Goal: Task Accomplishment & Management: Use online tool/utility

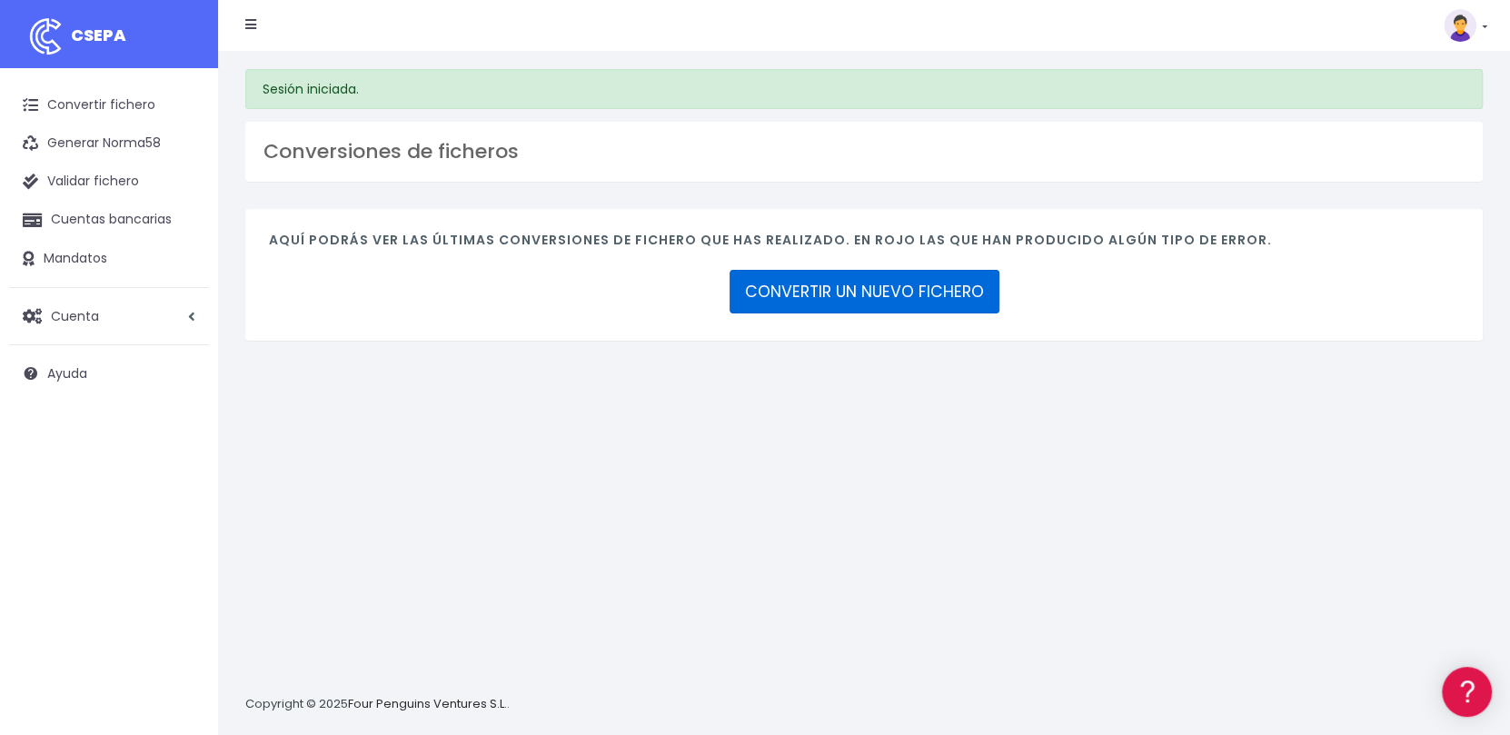
click at [722, 257] on div "Aquí podrás ver las últimas conversiones de fichero que has realizado. En rojo …" at bounding box center [864, 275] width 1238 height 132
click at [834, 291] on link "CONVERTIR UN NUEVO FICHERO" at bounding box center [865, 292] width 270 height 44
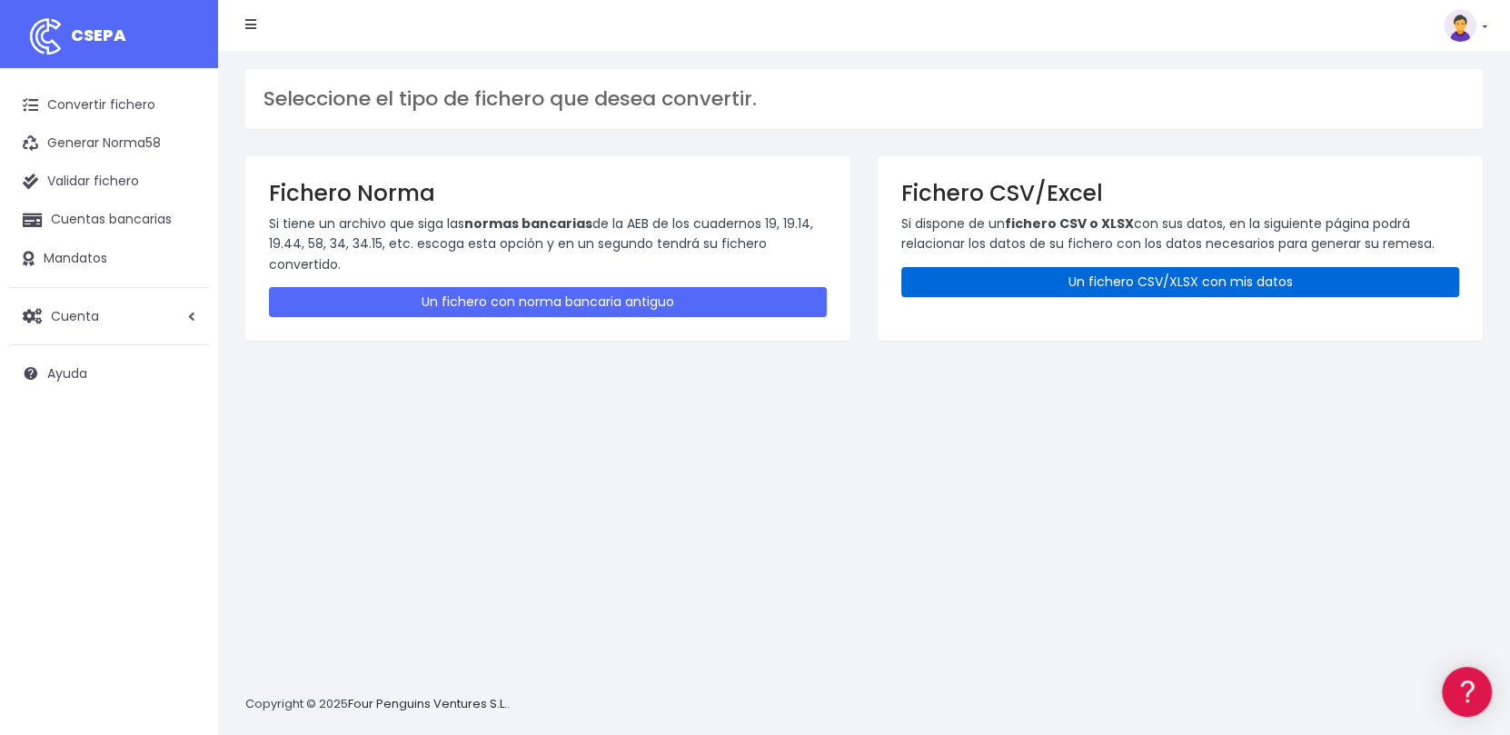
click at [1184, 269] on link "Un fichero CSV/XLSX con mis datos" at bounding box center [1180, 282] width 558 height 30
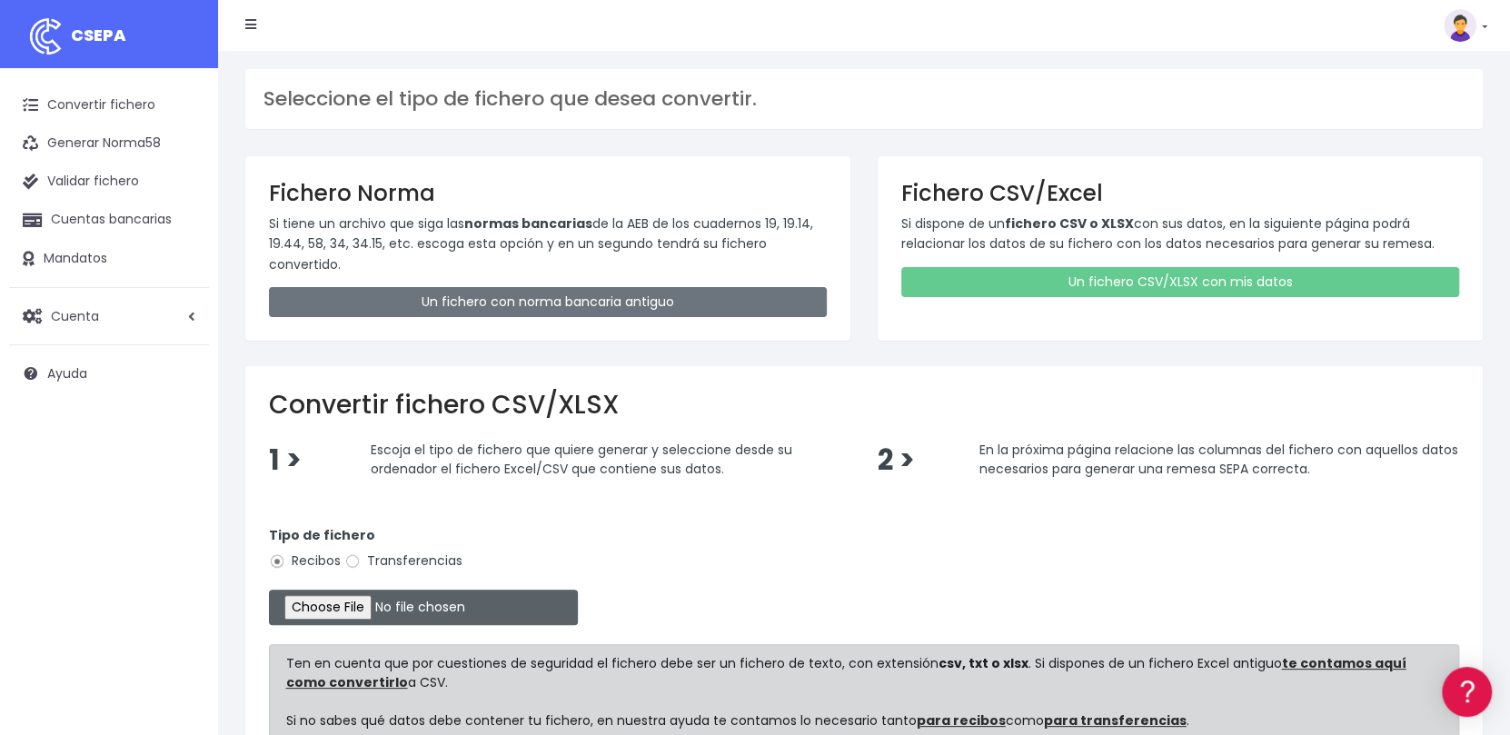
click at [336, 605] on input "file" at bounding box center [423, 607] width 309 height 35
type input "C:\fakepath\Remesa Jocarfe Alicante 28 dia 16-09-25.xlsx"
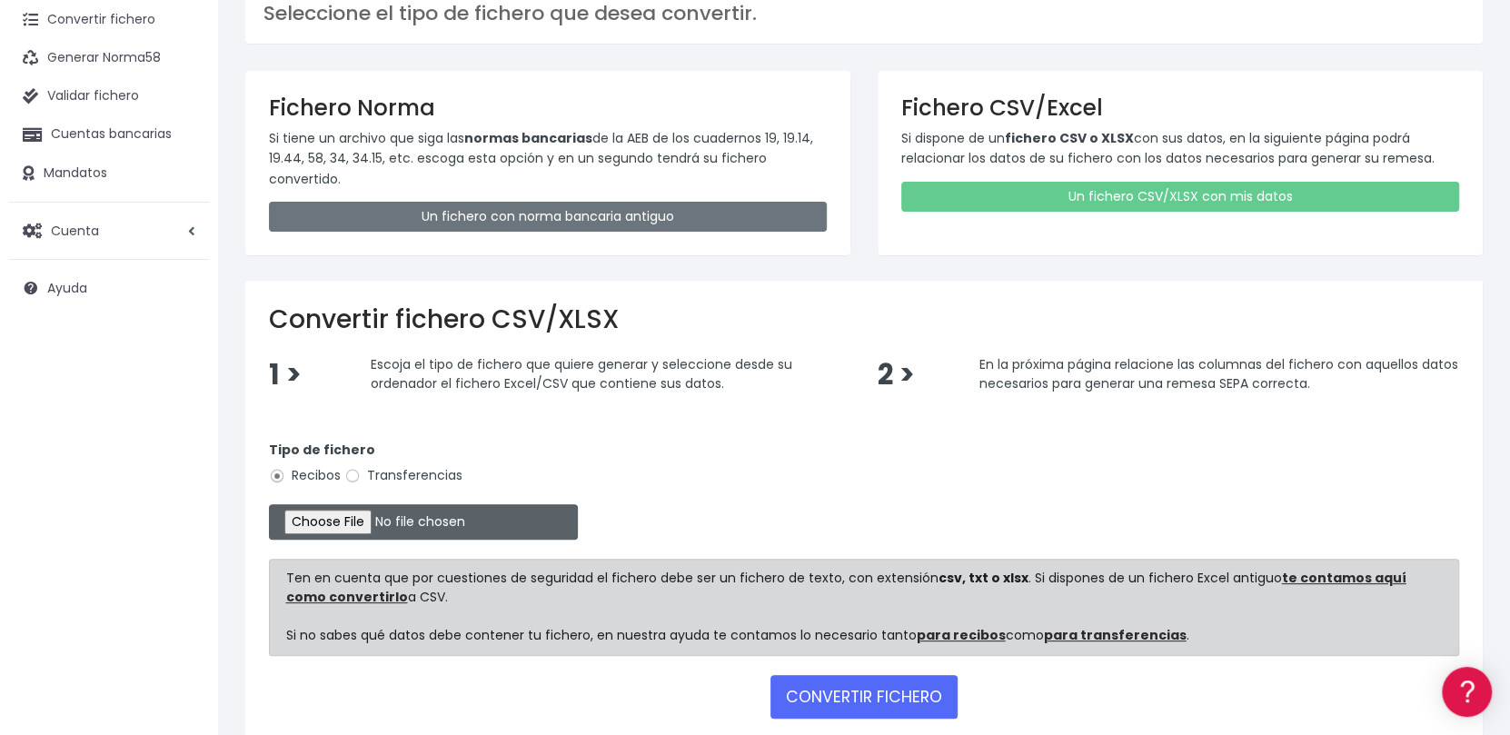
scroll to position [182, 0]
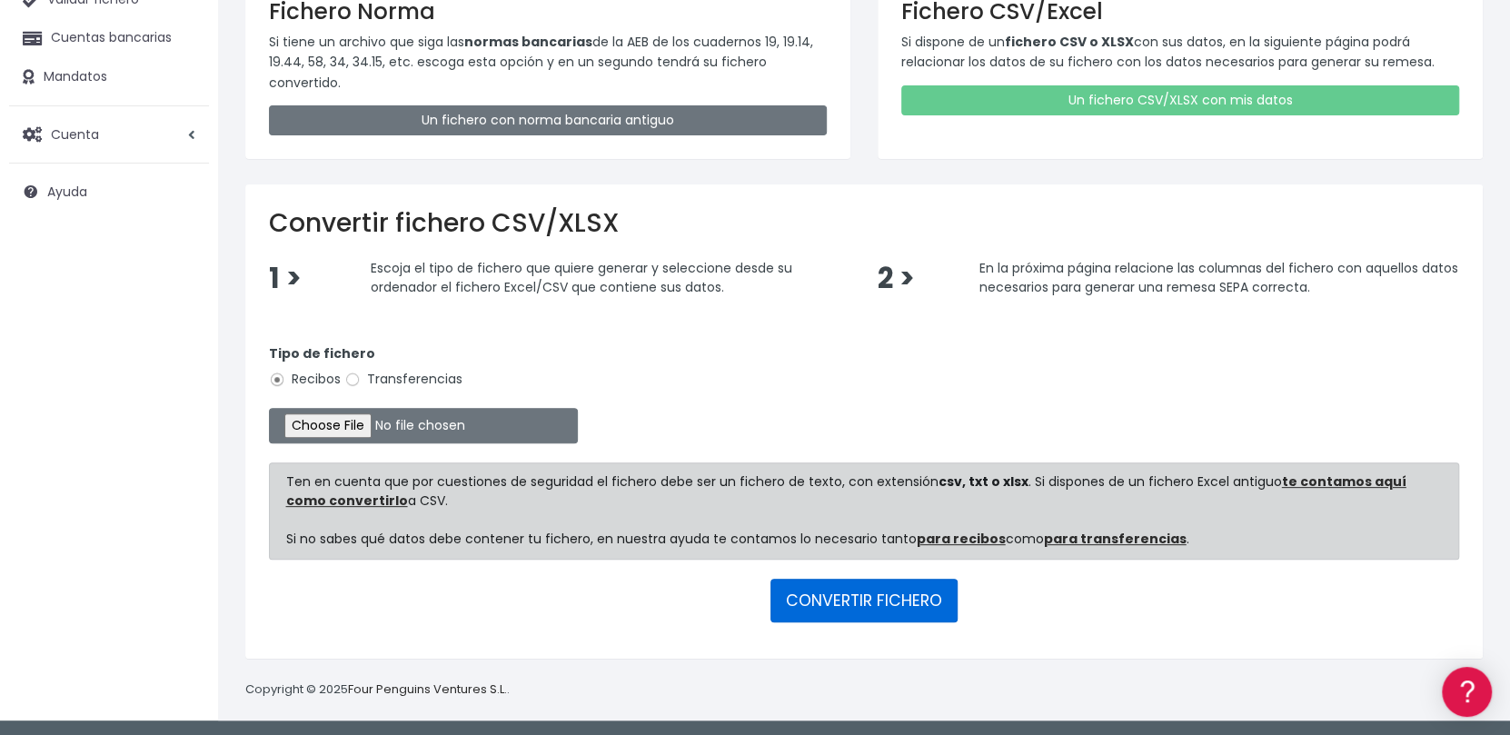
drag, startPoint x: 878, startPoint y: 590, endPoint x: 878, endPoint y: 560, distance: 30.0
click at [878, 587] on button "CONVERTIR FICHERO" at bounding box center [864, 601] width 187 height 44
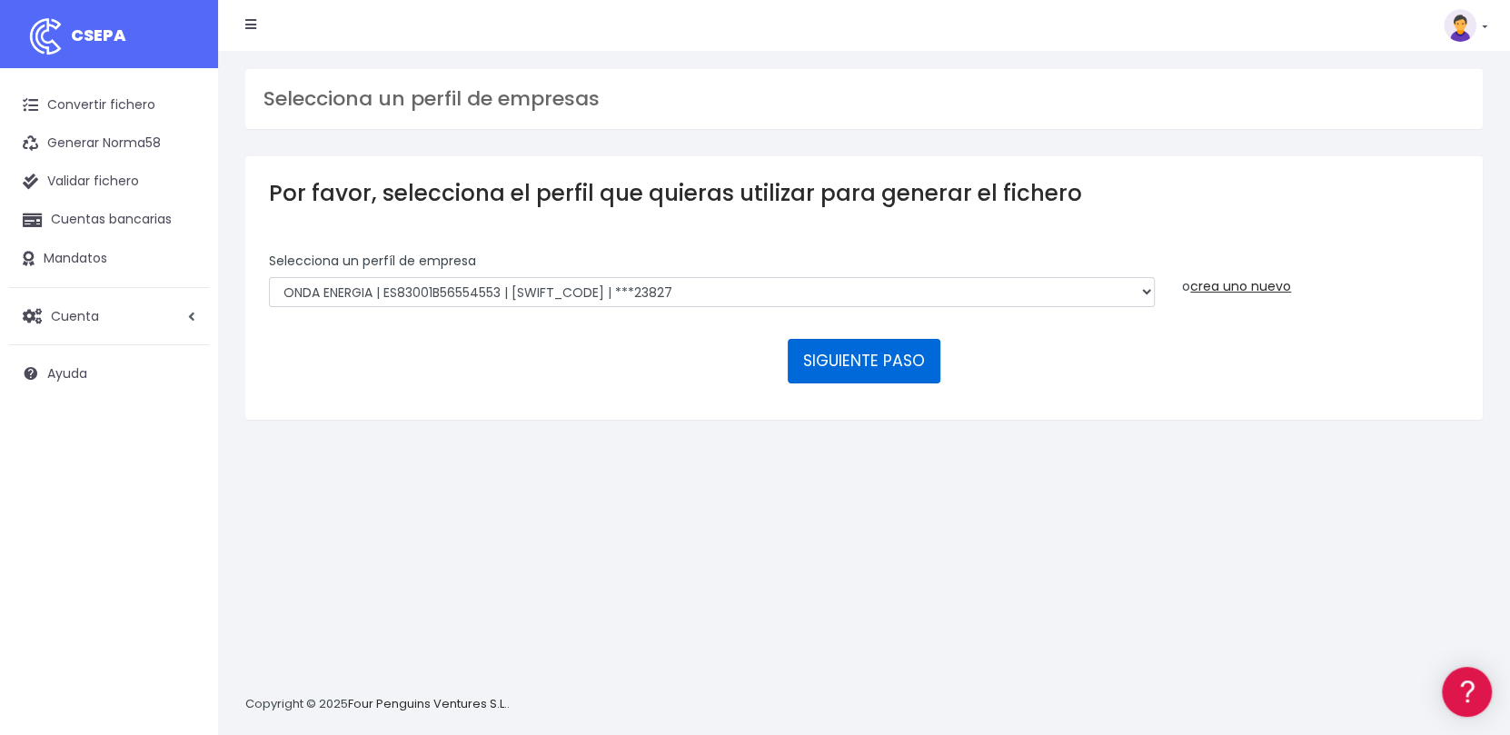
click at [871, 365] on button "SIGUIENTE PASO" at bounding box center [864, 361] width 153 height 44
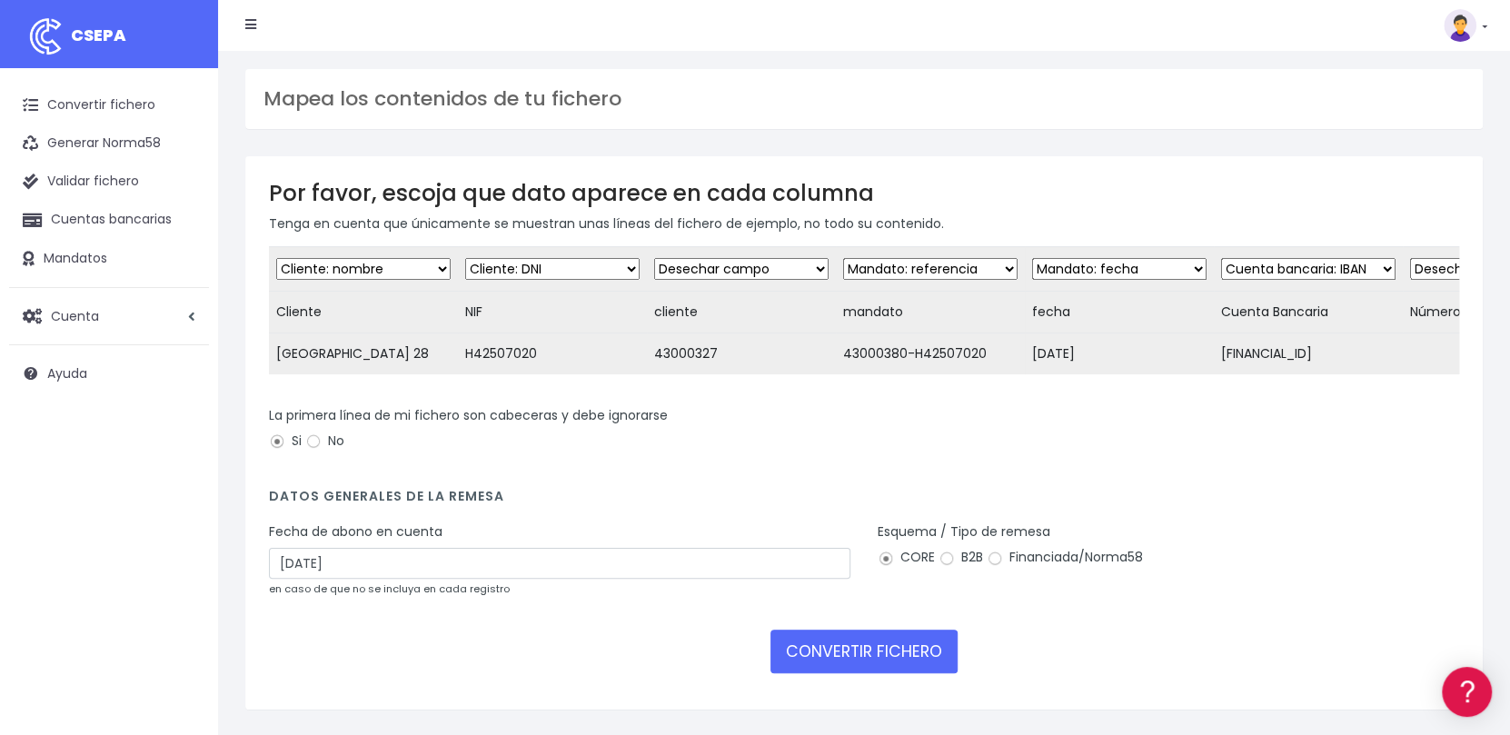
click at [590, 268] on select "Desechar campo Cliente: nombre Cliente: DNI Cliente: Email Cliente: Dirección C…" at bounding box center [552, 269] width 174 height 22
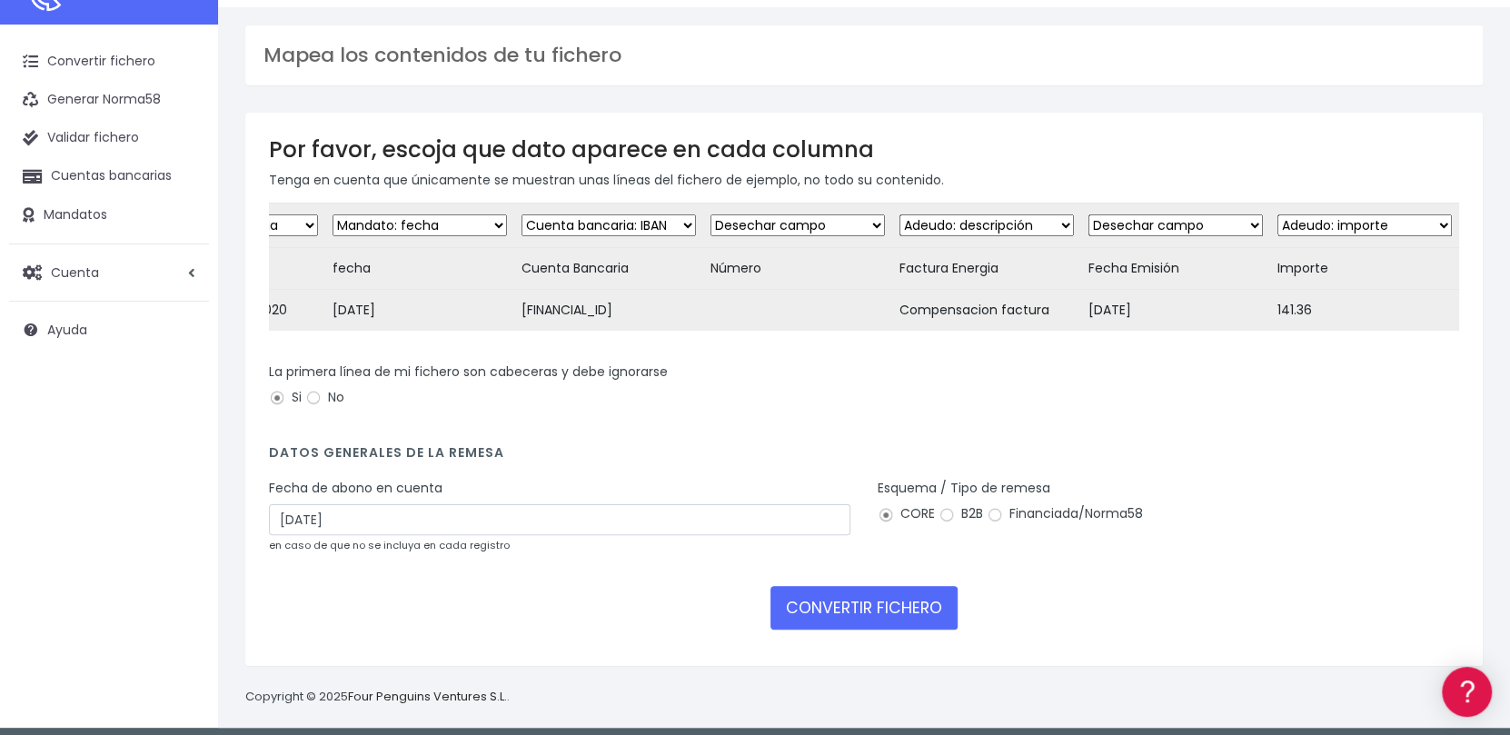
scroll to position [65, 0]
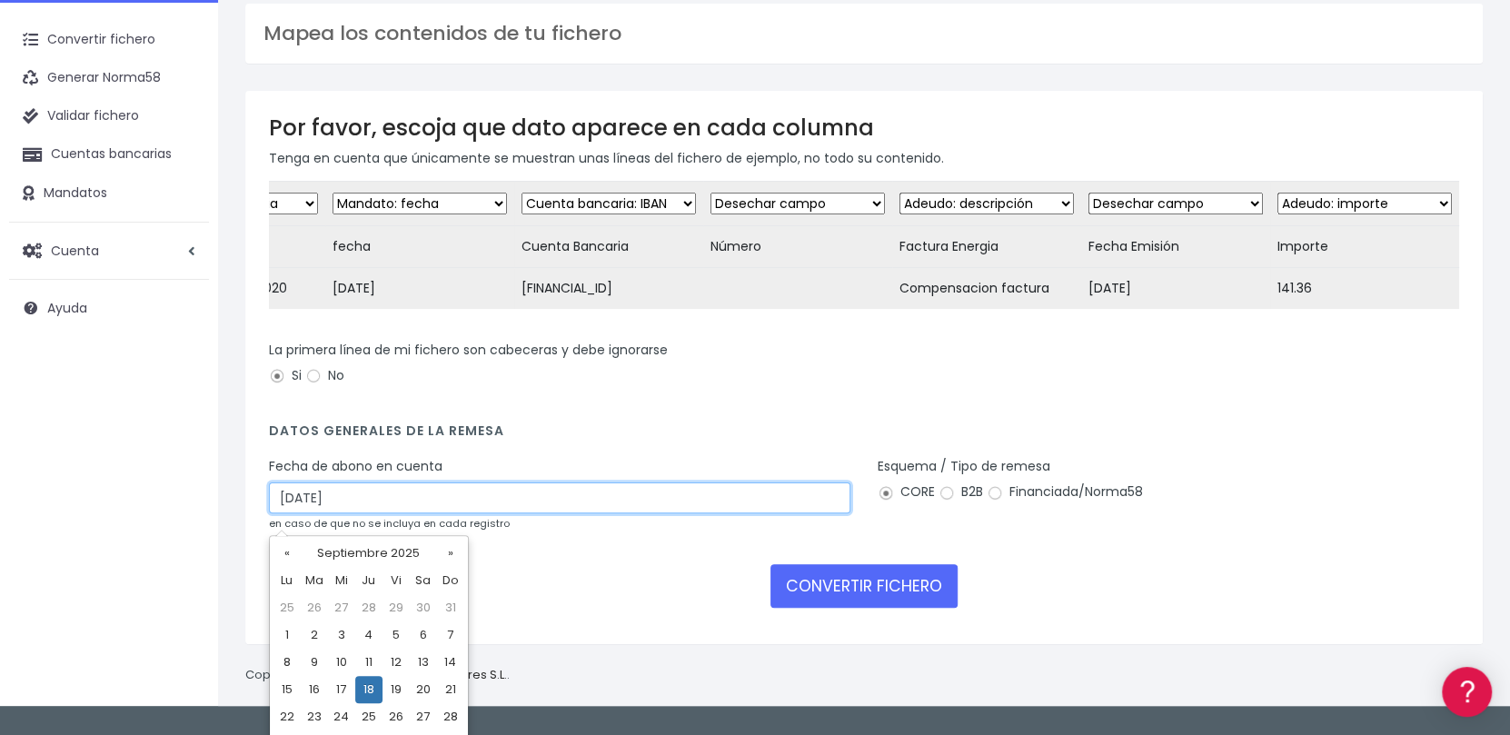
click at [535, 508] on input "18/09/2025" at bounding box center [560, 498] width 582 height 31
click at [317, 691] on td "16" at bounding box center [314, 689] width 27 height 27
type input "[DATE]"
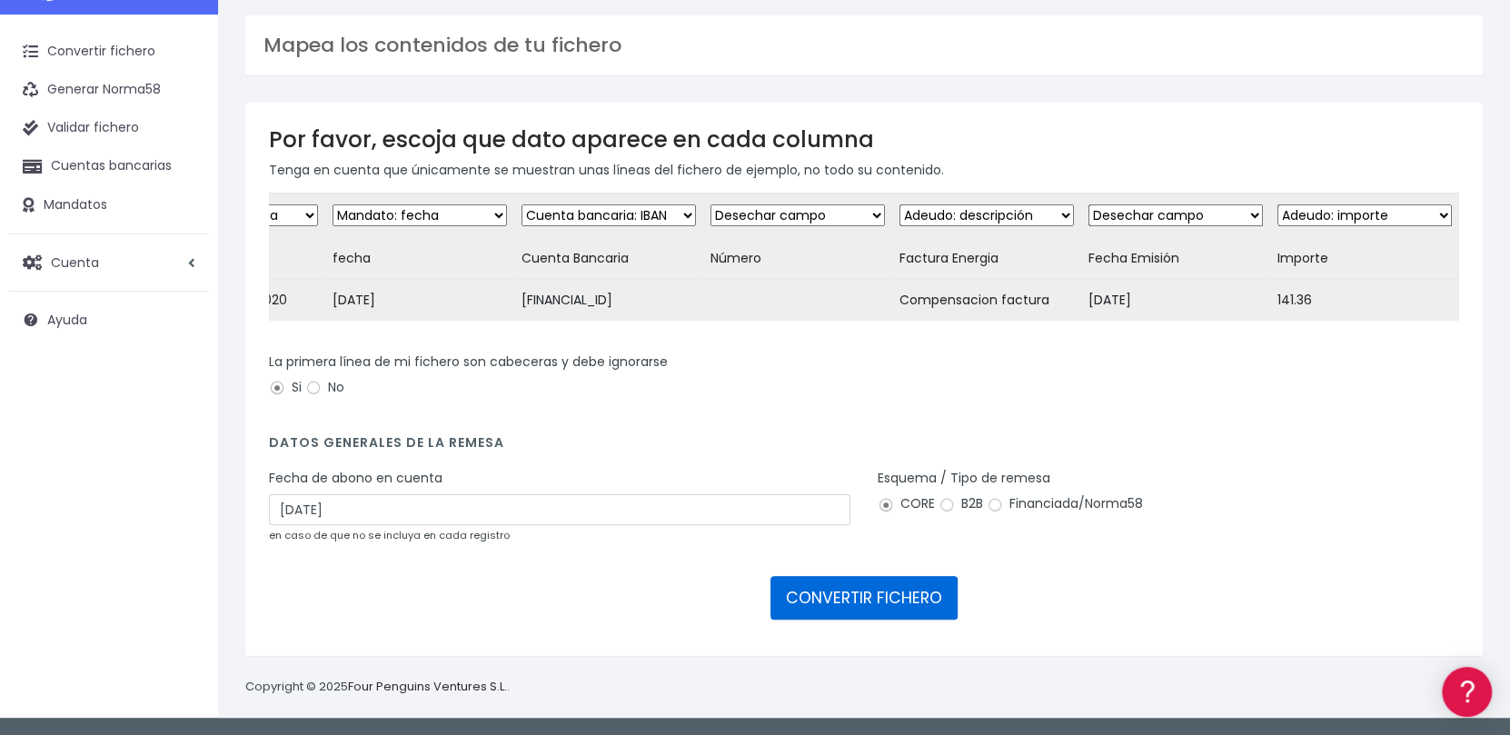
click at [911, 602] on button "CONVERTIR FICHERO" at bounding box center [864, 598] width 187 height 44
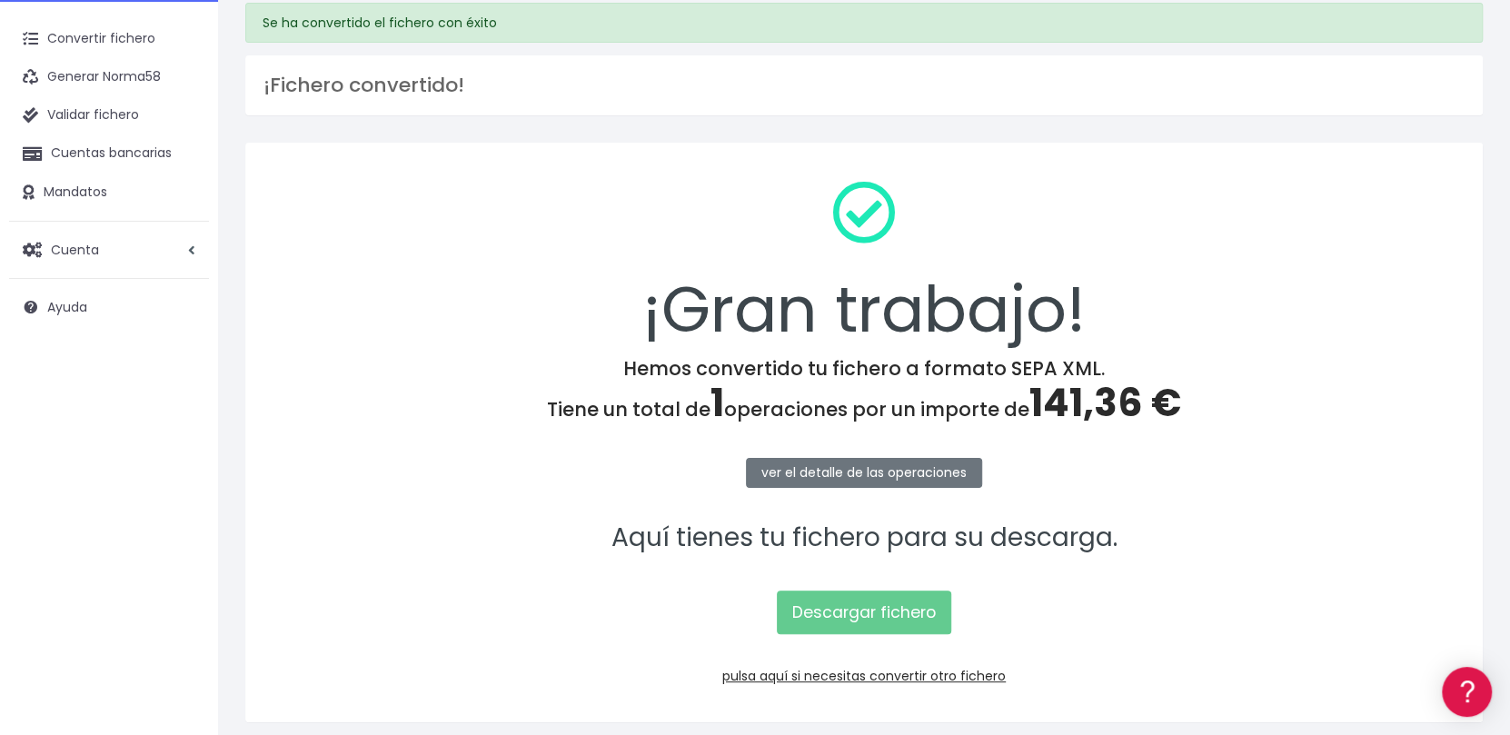
scroll to position [131, 0]
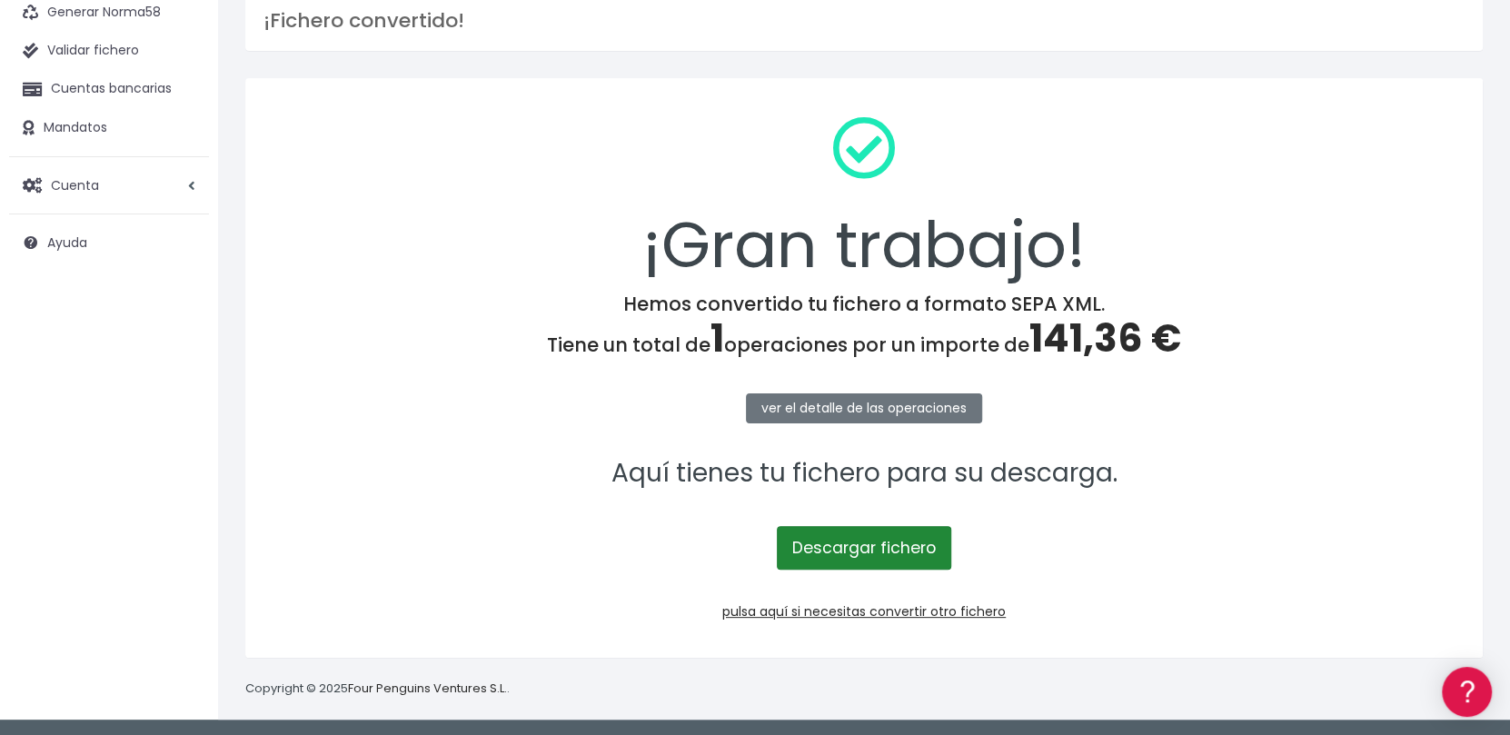
click at [880, 537] on link "Descargar fichero" at bounding box center [864, 548] width 174 height 44
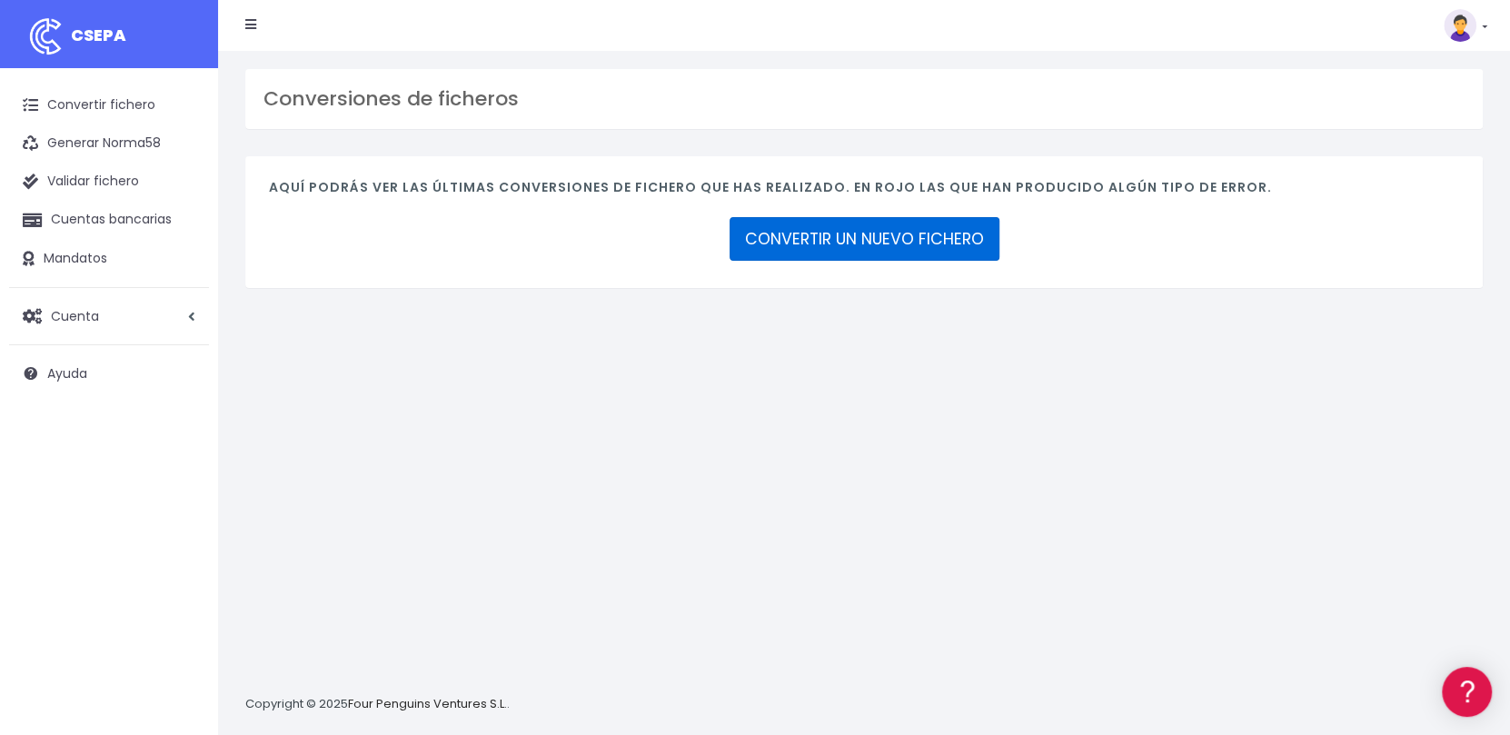
click at [812, 226] on link "CONVERTIR UN NUEVO FICHERO" at bounding box center [865, 239] width 270 height 44
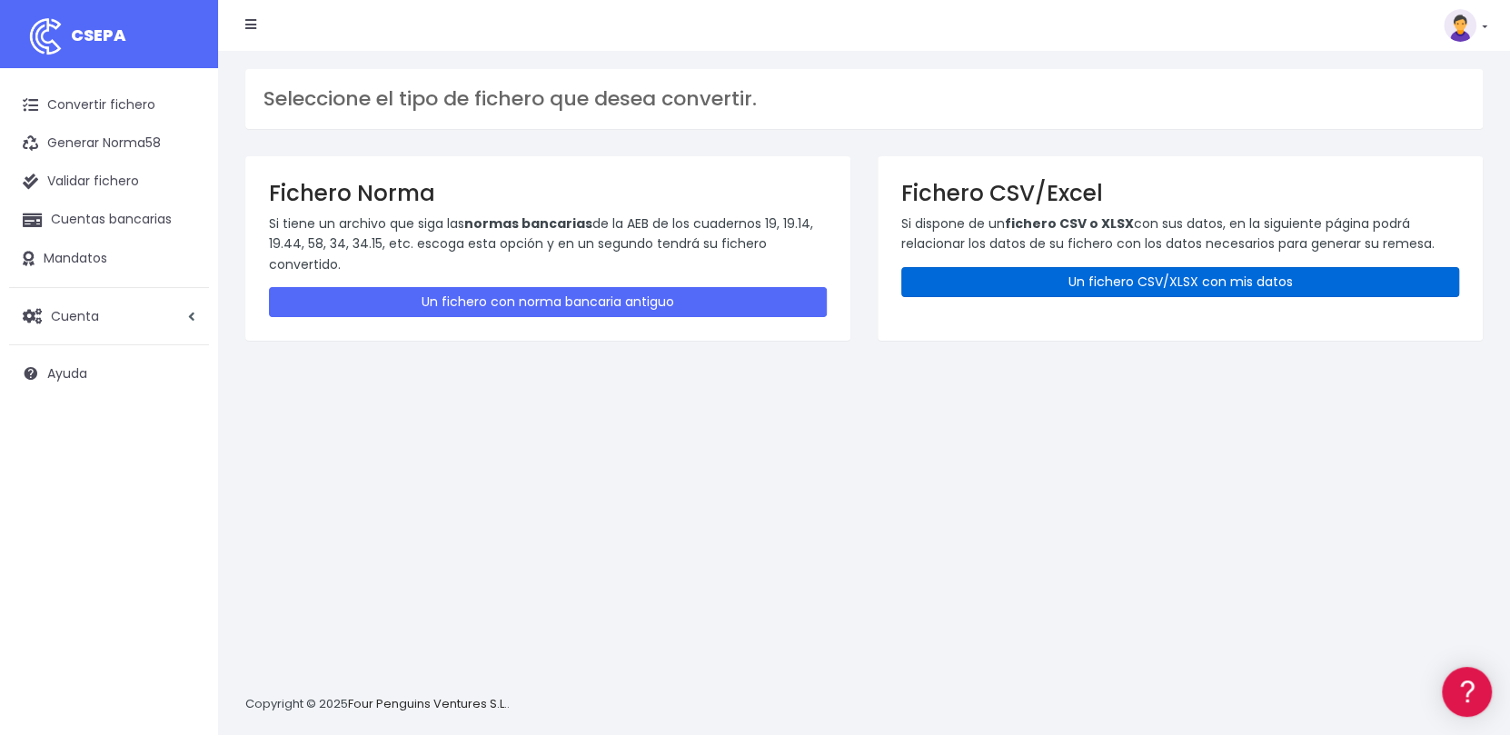
click at [1111, 274] on link "Un fichero CSV/XLSX con mis datos" at bounding box center [1180, 282] width 558 height 30
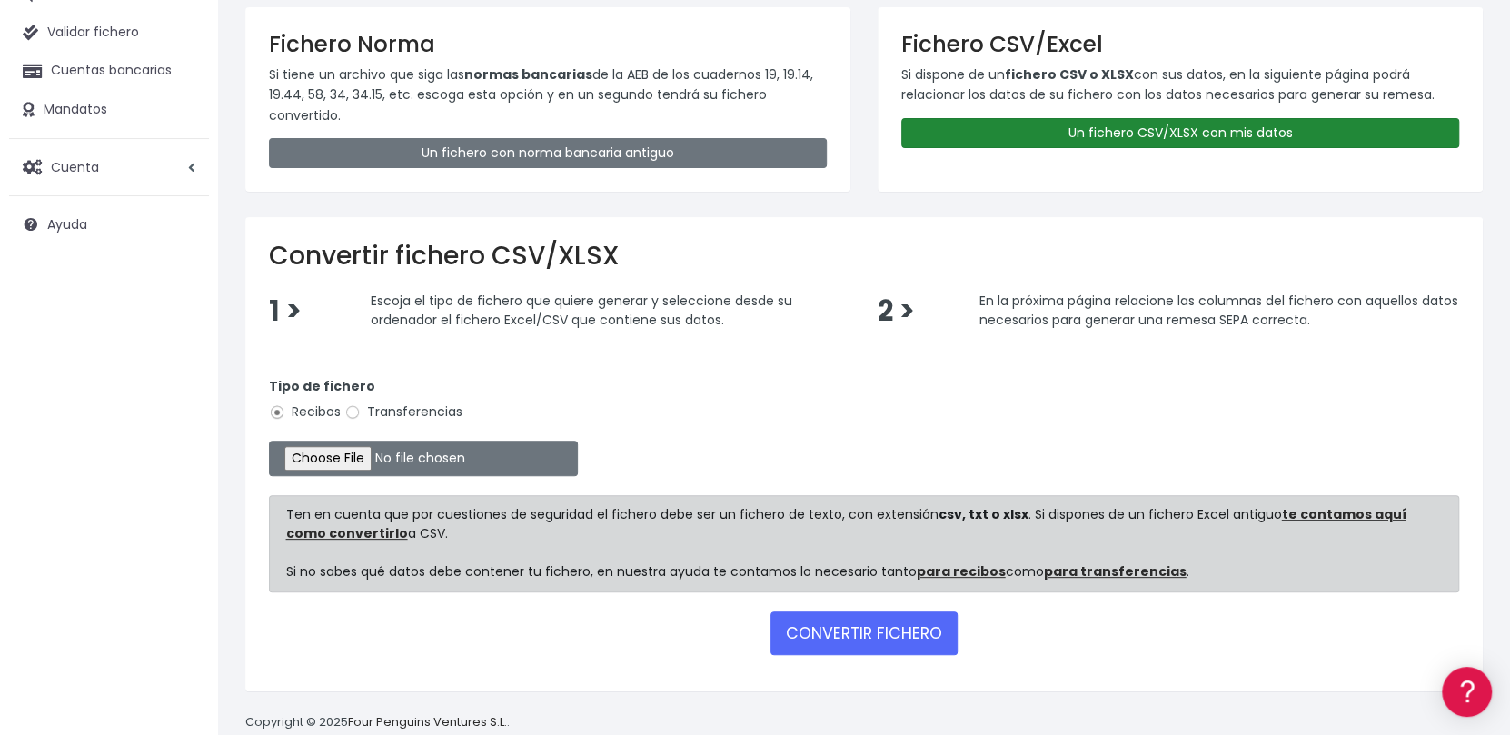
scroll to position [181, 0]
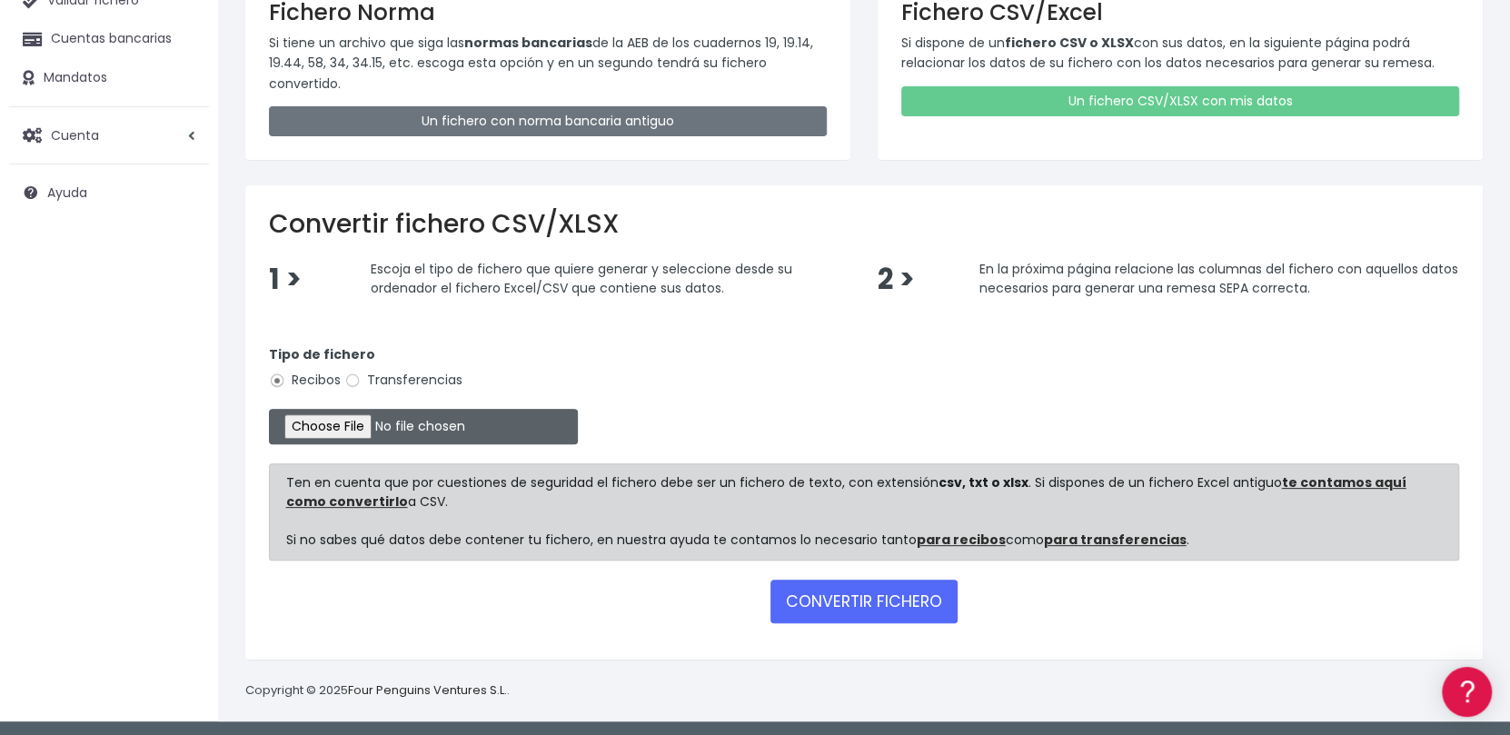
click at [344, 429] on input "file" at bounding box center [423, 426] width 309 height 35
type input "C:\fakepath\Remesa Jocarfe Anauco dia 16-09-25.xlsx"
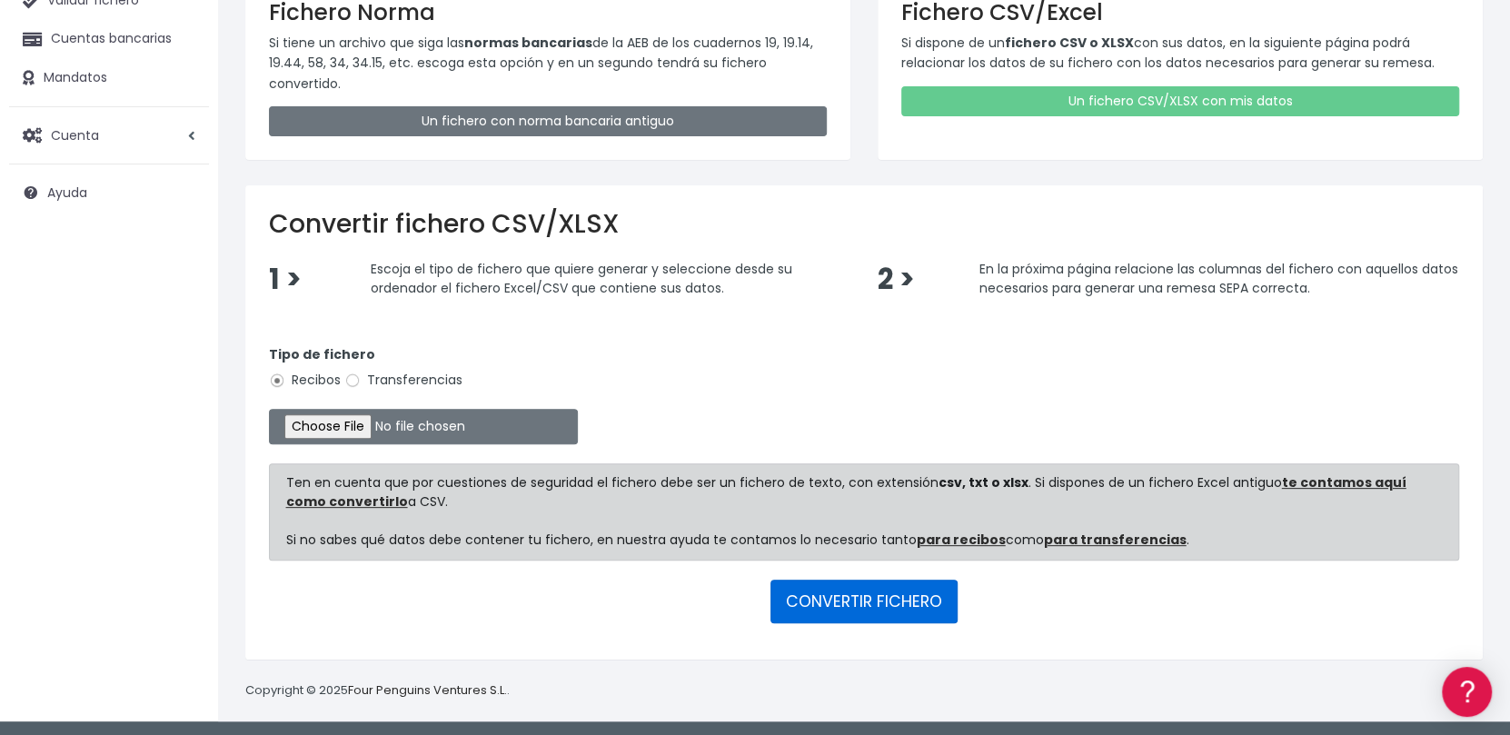
click at [916, 596] on button "CONVERTIR FICHERO" at bounding box center [864, 602] width 187 height 44
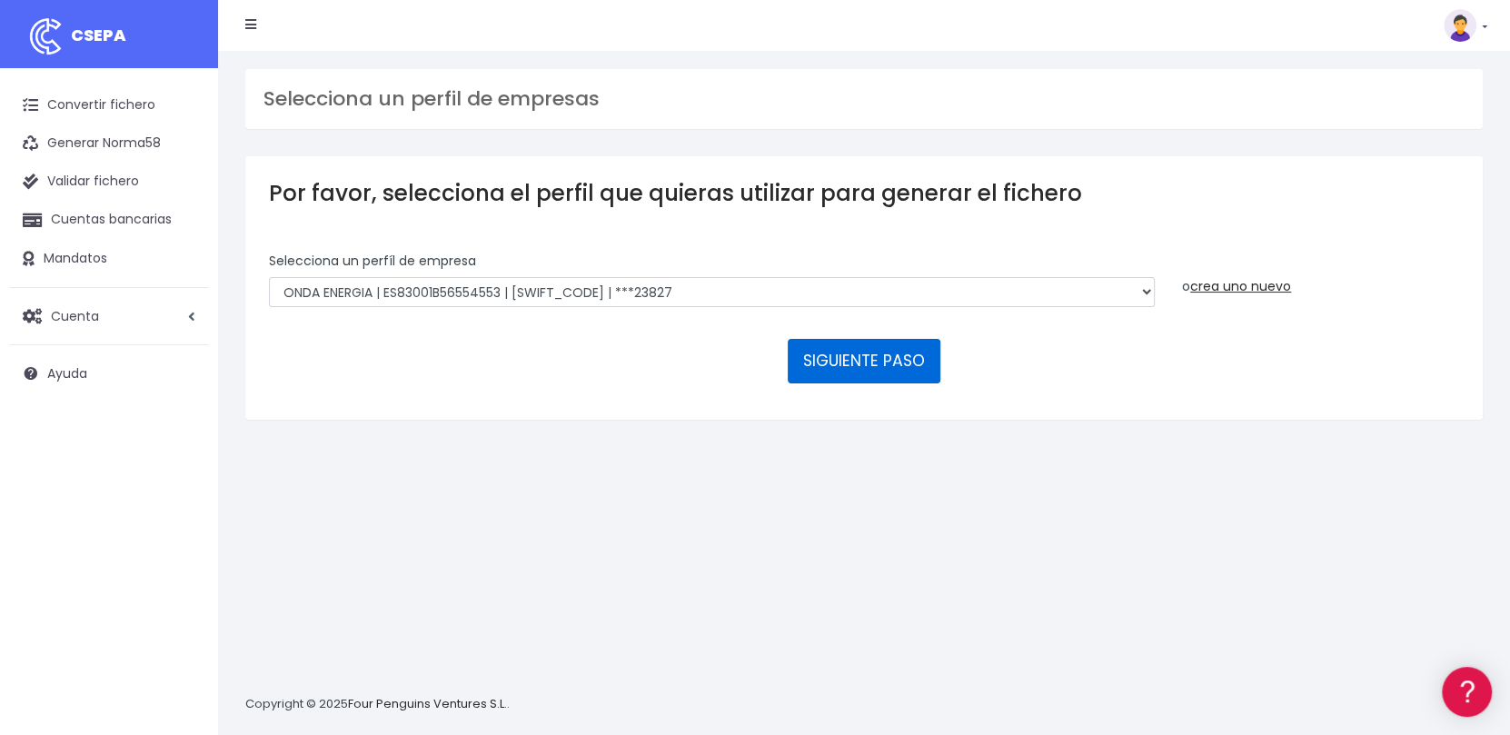
click at [860, 375] on button "SIGUIENTE PASO" at bounding box center [864, 361] width 153 height 44
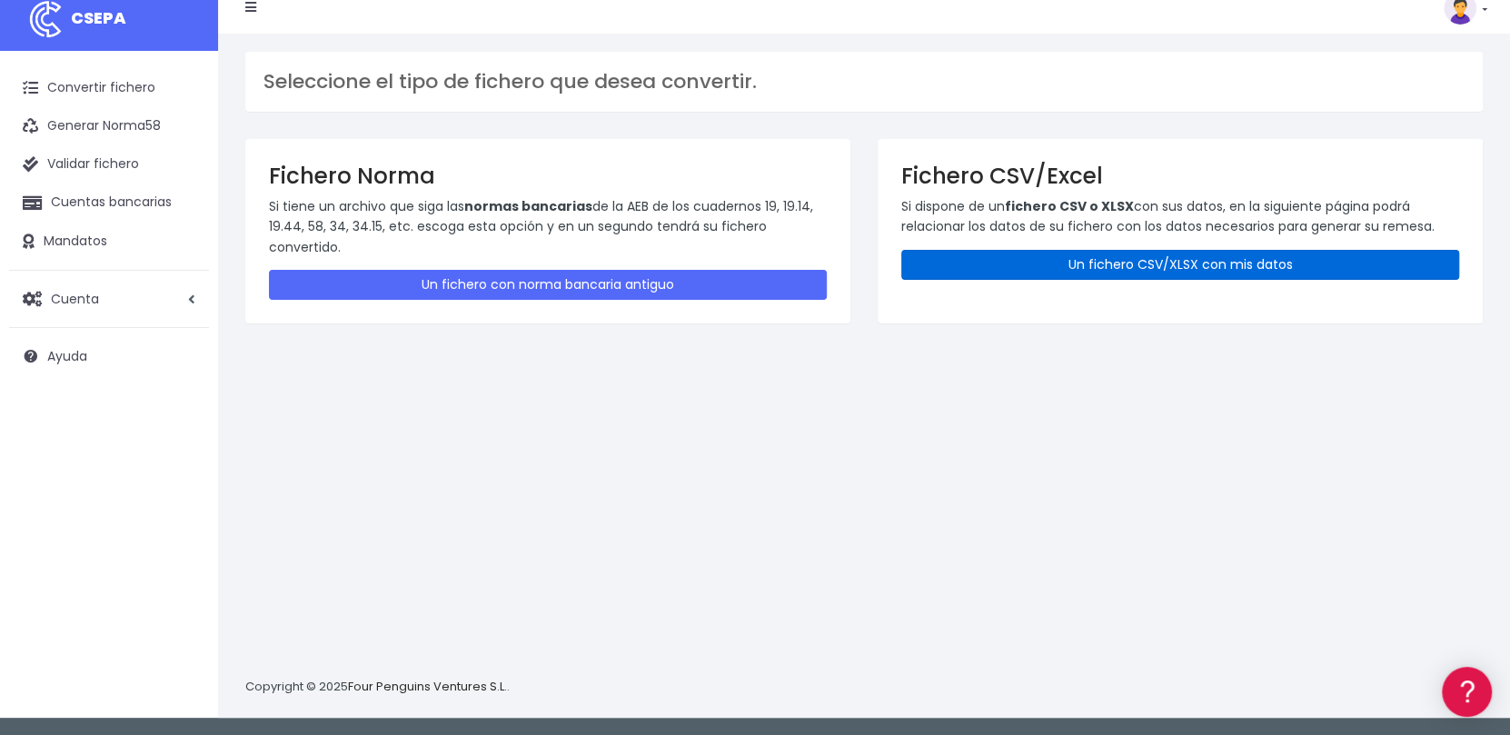
click at [1121, 257] on link "Un fichero CSV/XLSX con mis datos" at bounding box center [1180, 265] width 558 height 30
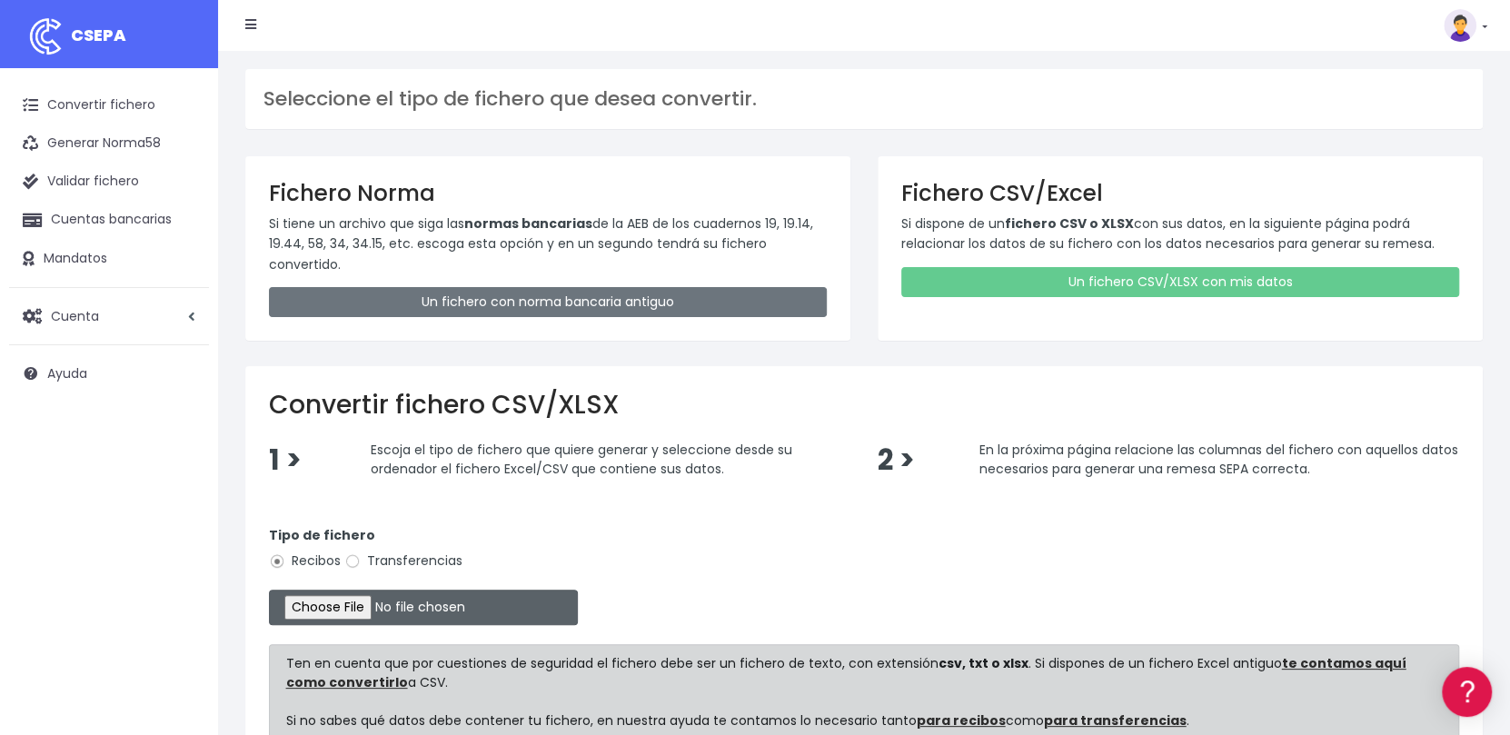
click at [401, 602] on input "file" at bounding box center [423, 607] width 309 height 35
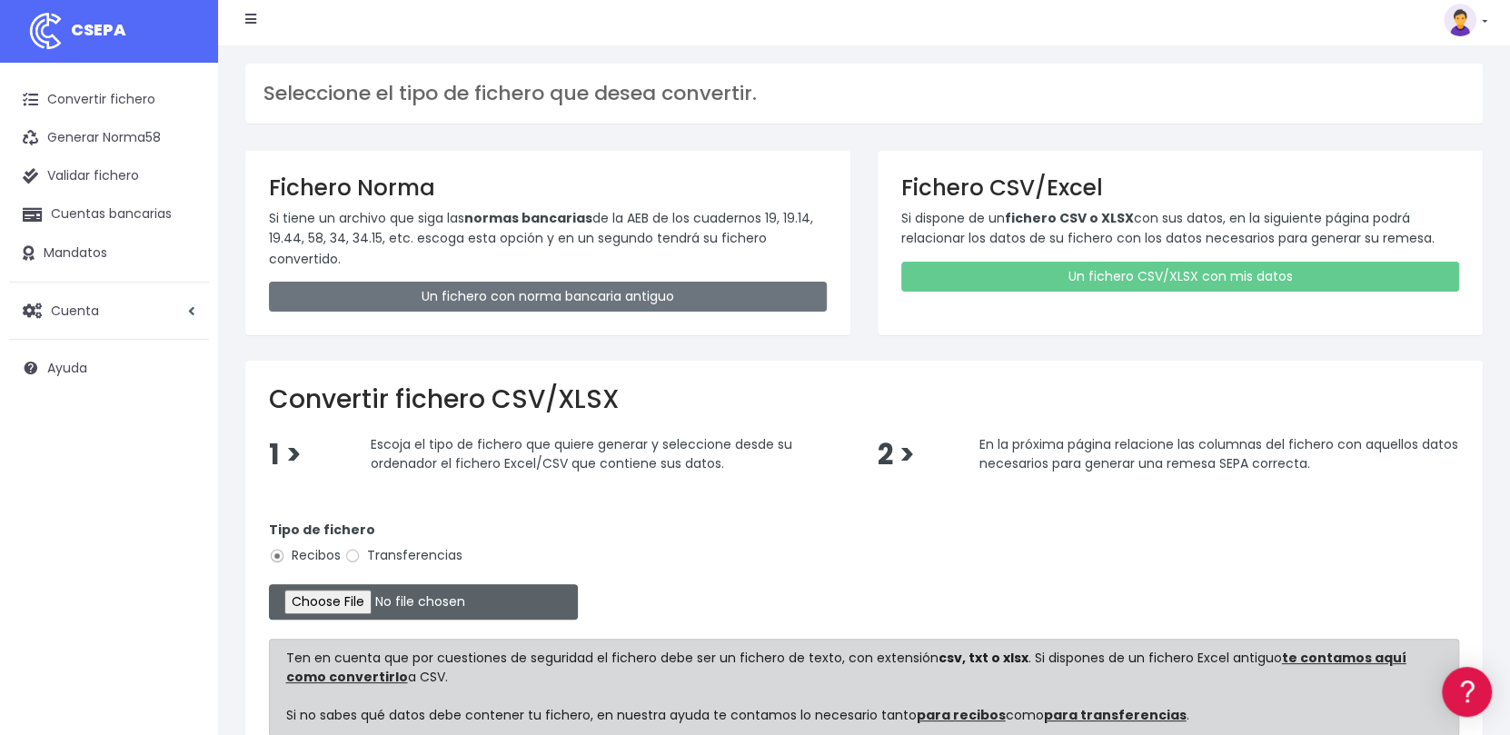
scroll to position [182, 0]
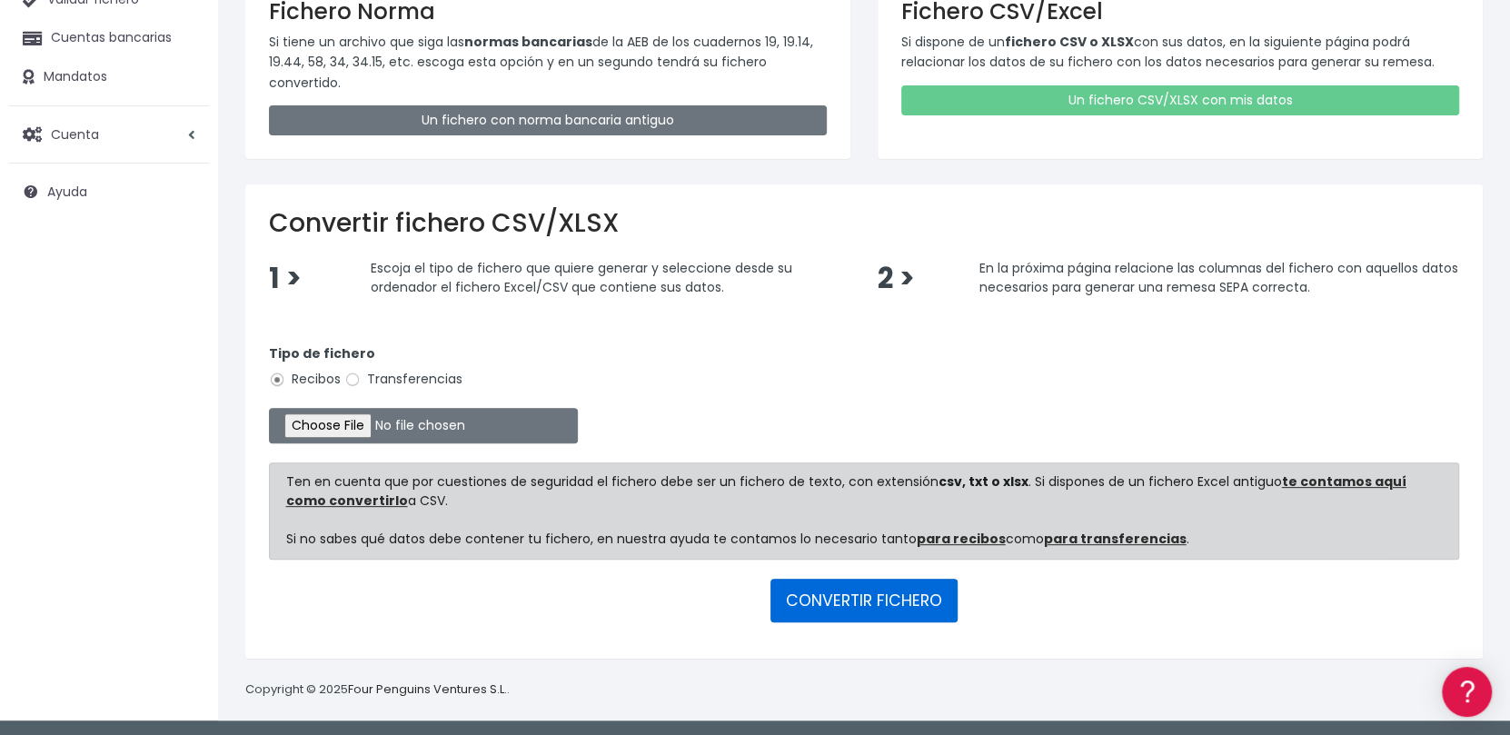
click at [909, 599] on button "CONVERTIR FICHERO" at bounding box center [864, 601] width 187 height 44
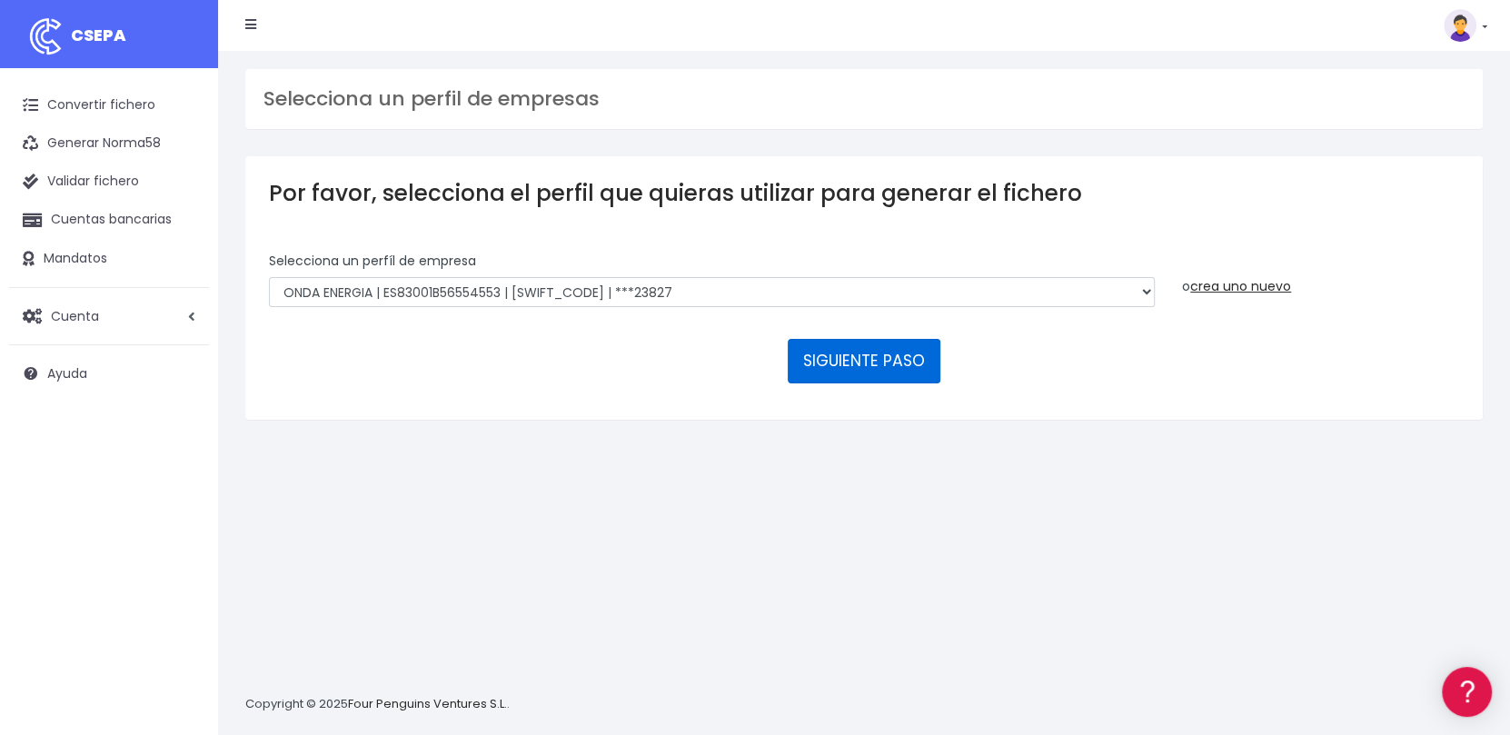
click at [858, 369] on button "SIGUIENTE PASO" at bounding box center [864, 361] width 153 height 44
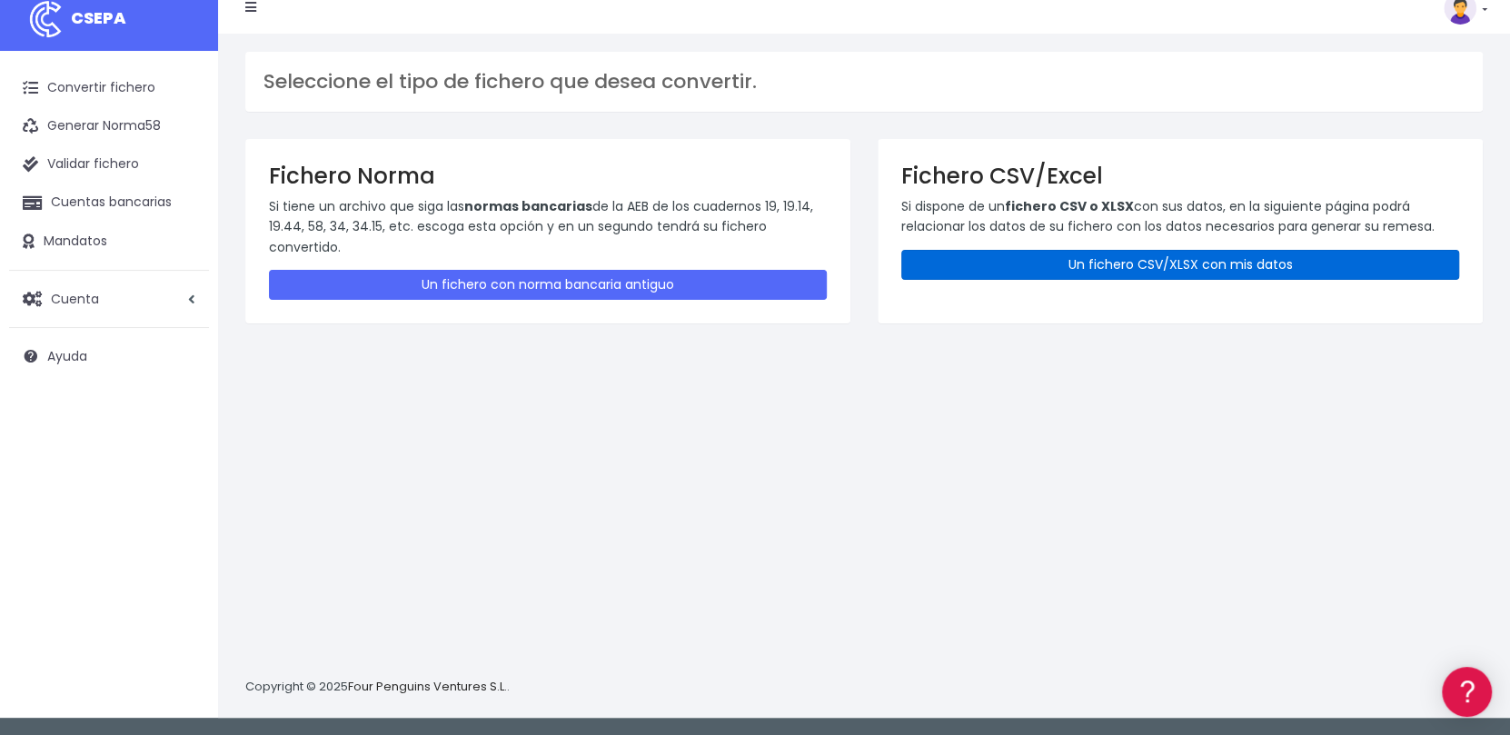
click at [1109, 262] on link "Un fichero CSV/XLSX con mis datos" at bounding box center [1180, 265] width 558 height 30
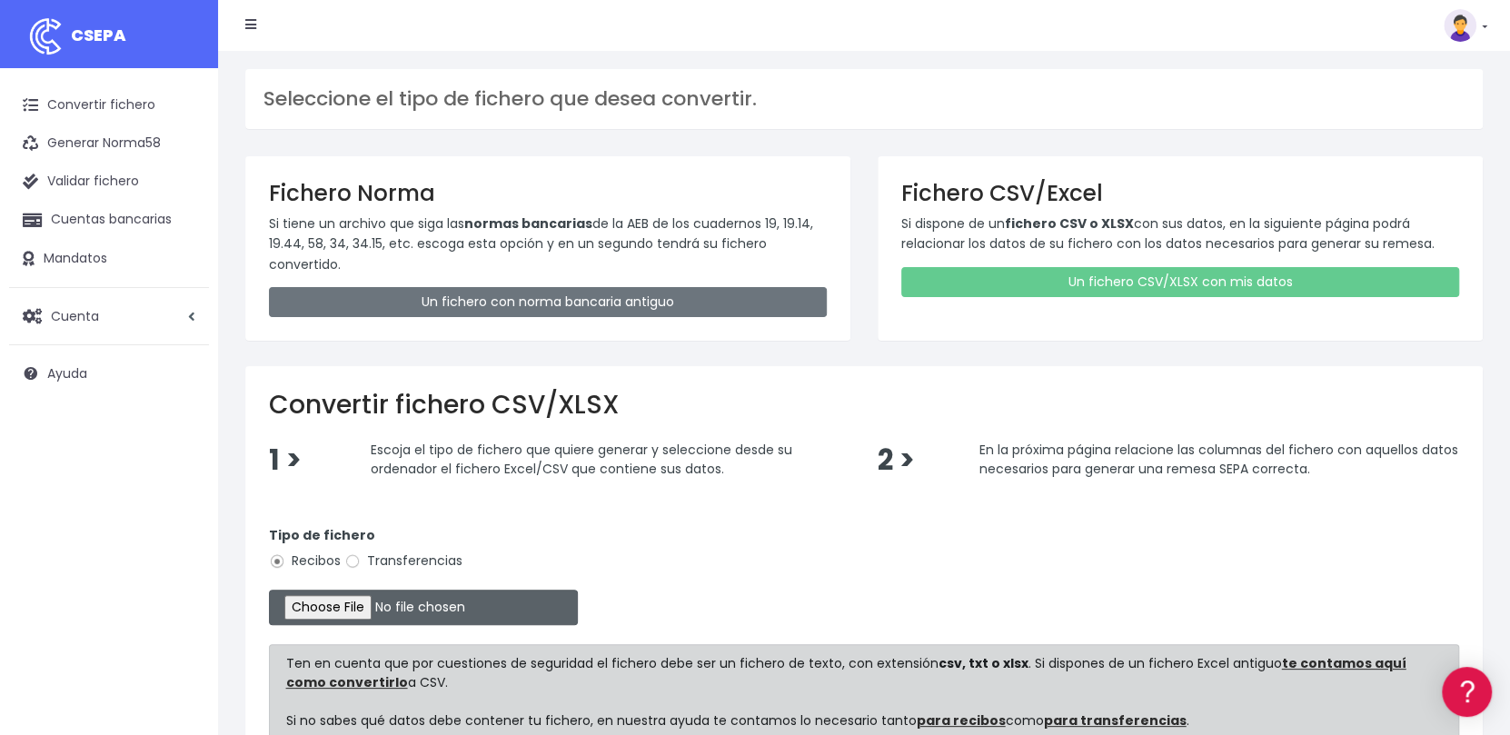
click at [385, 602] on input "file" at bounding box center [423, 607] width 309 height 35
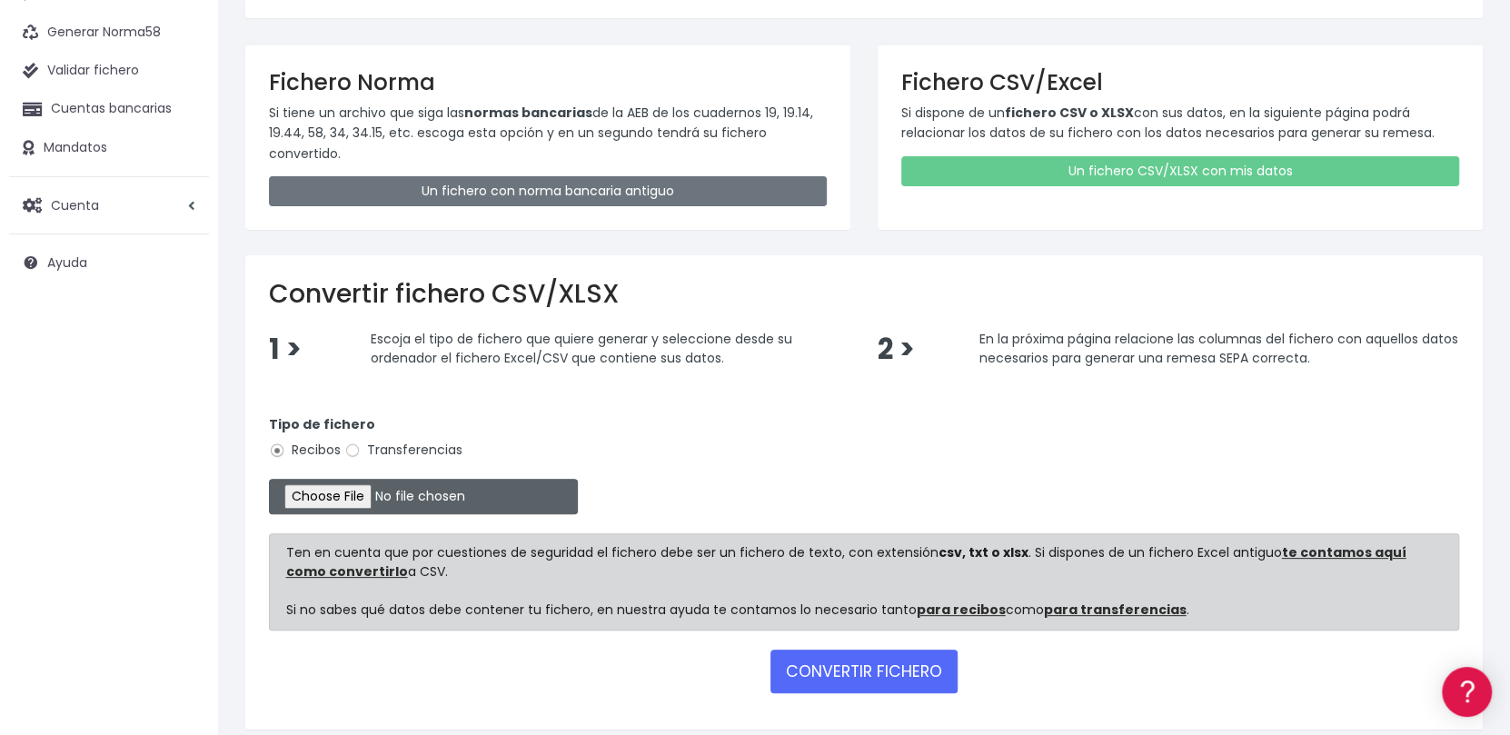
scroll to position [182, 0]
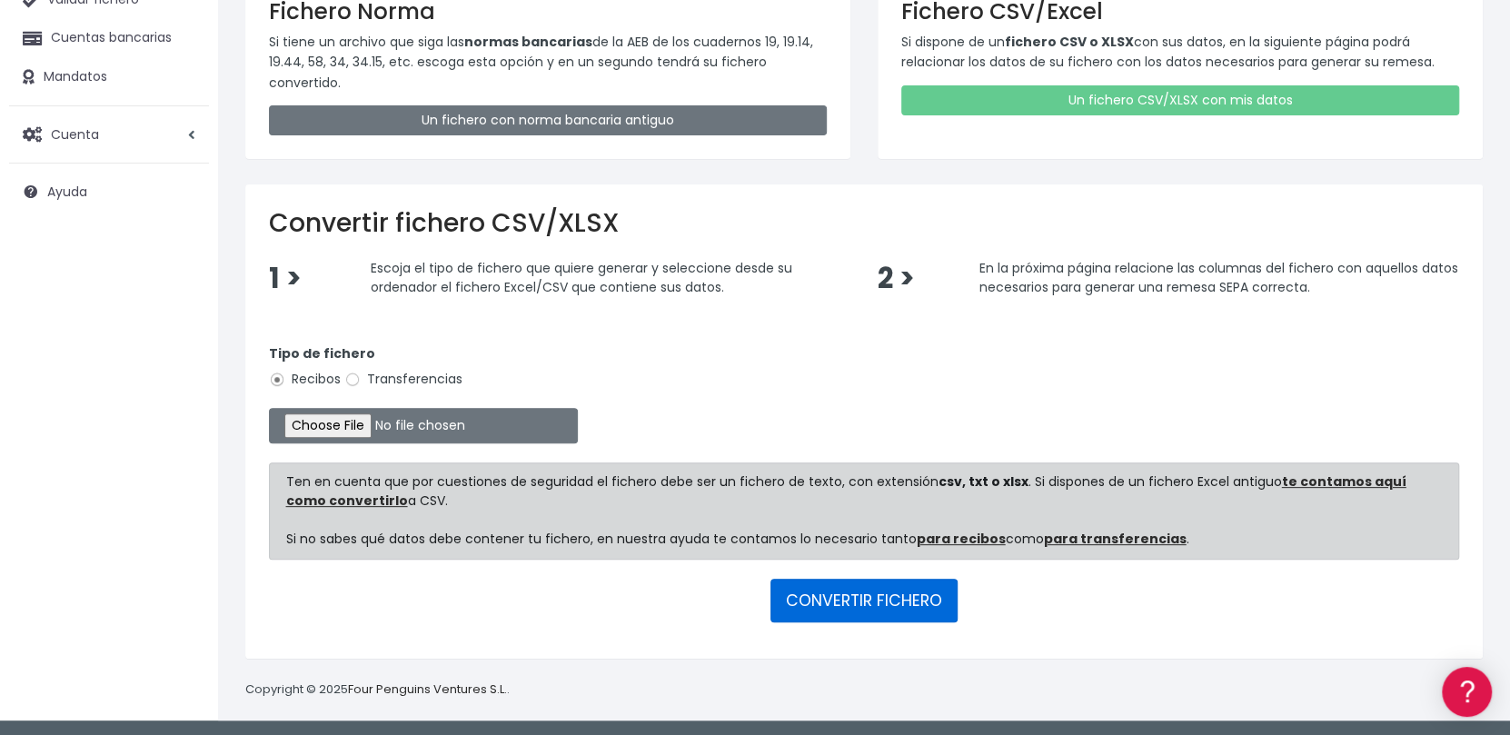
click at [873, 597] on button "CONVERTIR FICHERO" at bounding box center [864, 601] width 187 height 44
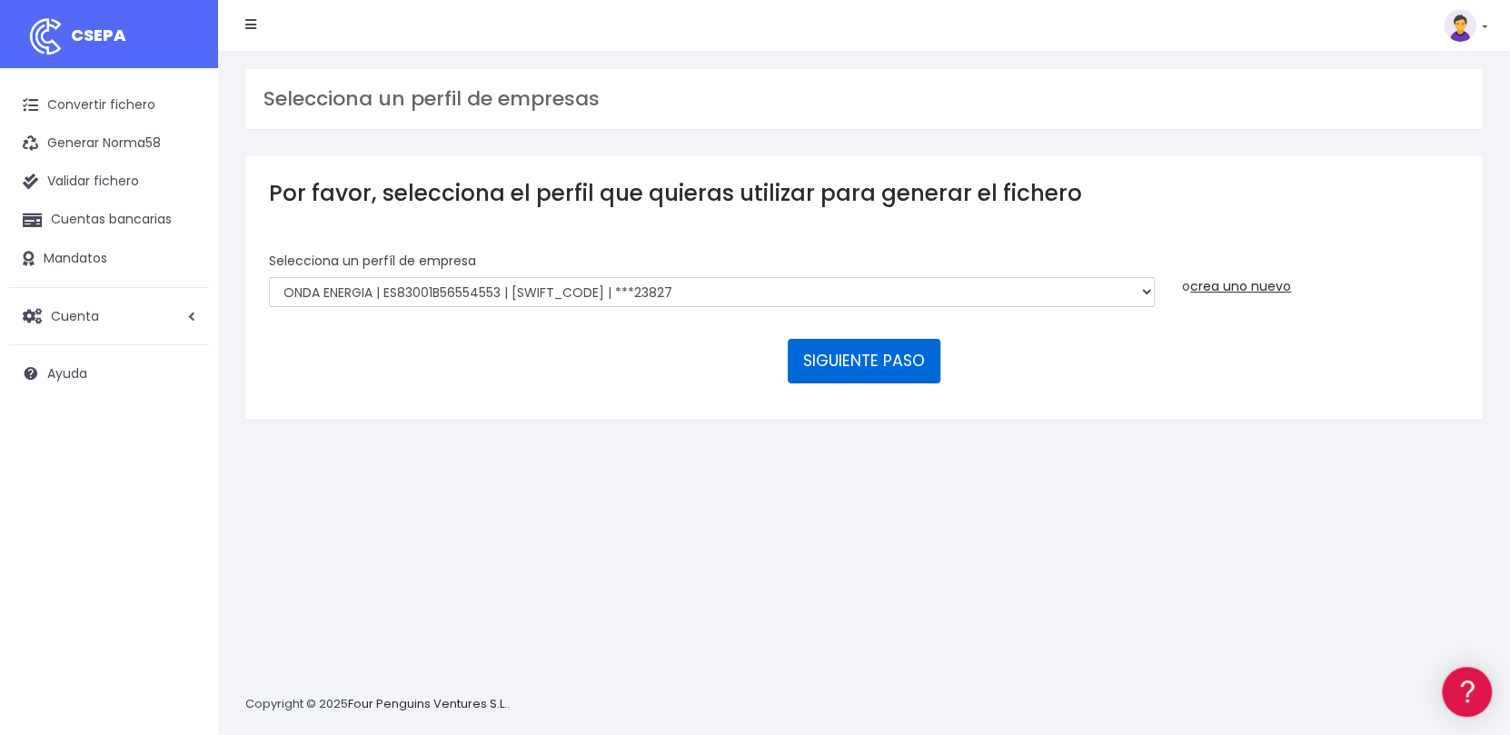
click at [847, 369] on button "SIGUIENTE PASO" at bounding box center [864, 361] width 153 height 44
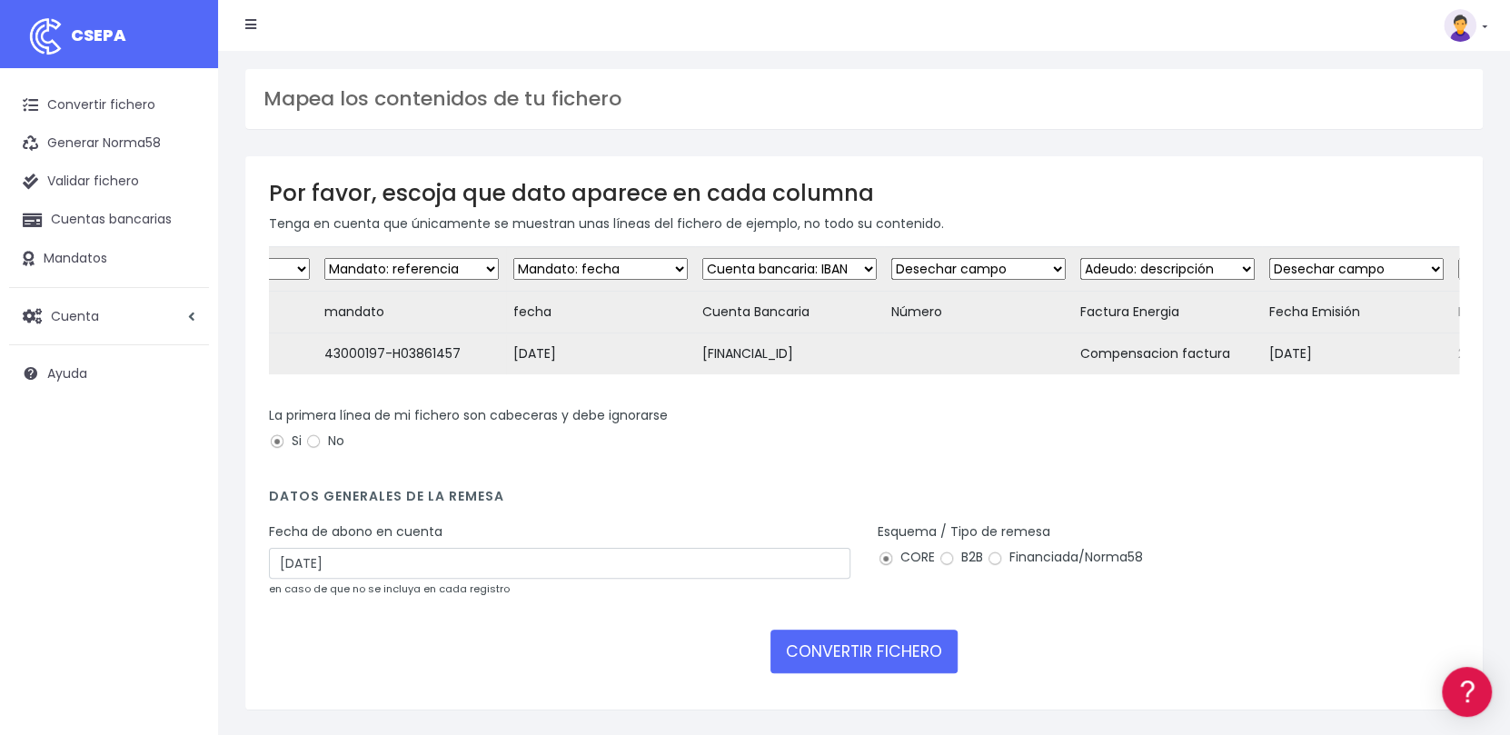
scroll to position [0, 698]
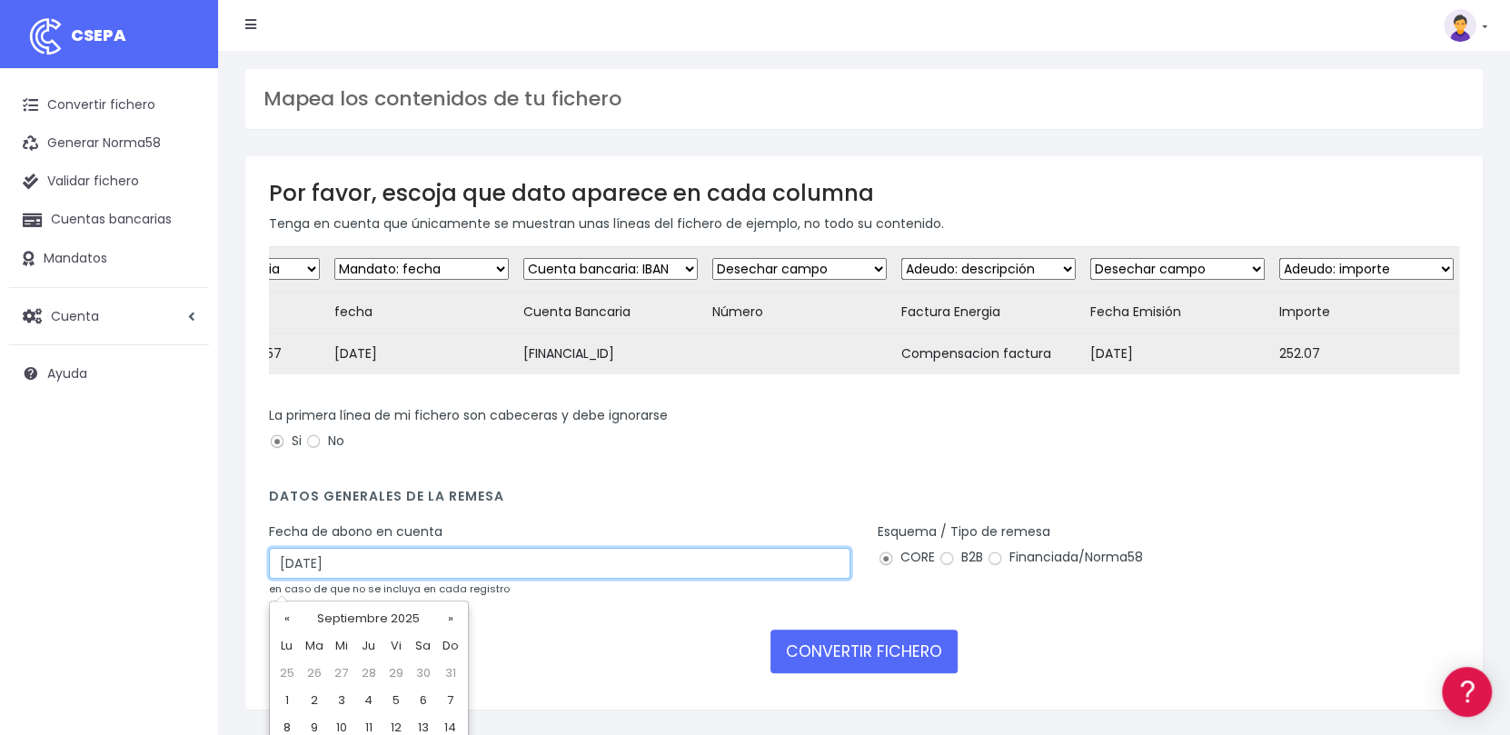
click at [623, 562] on input "18/09/2025" at bounding box center [560, 563] width 582 height 31
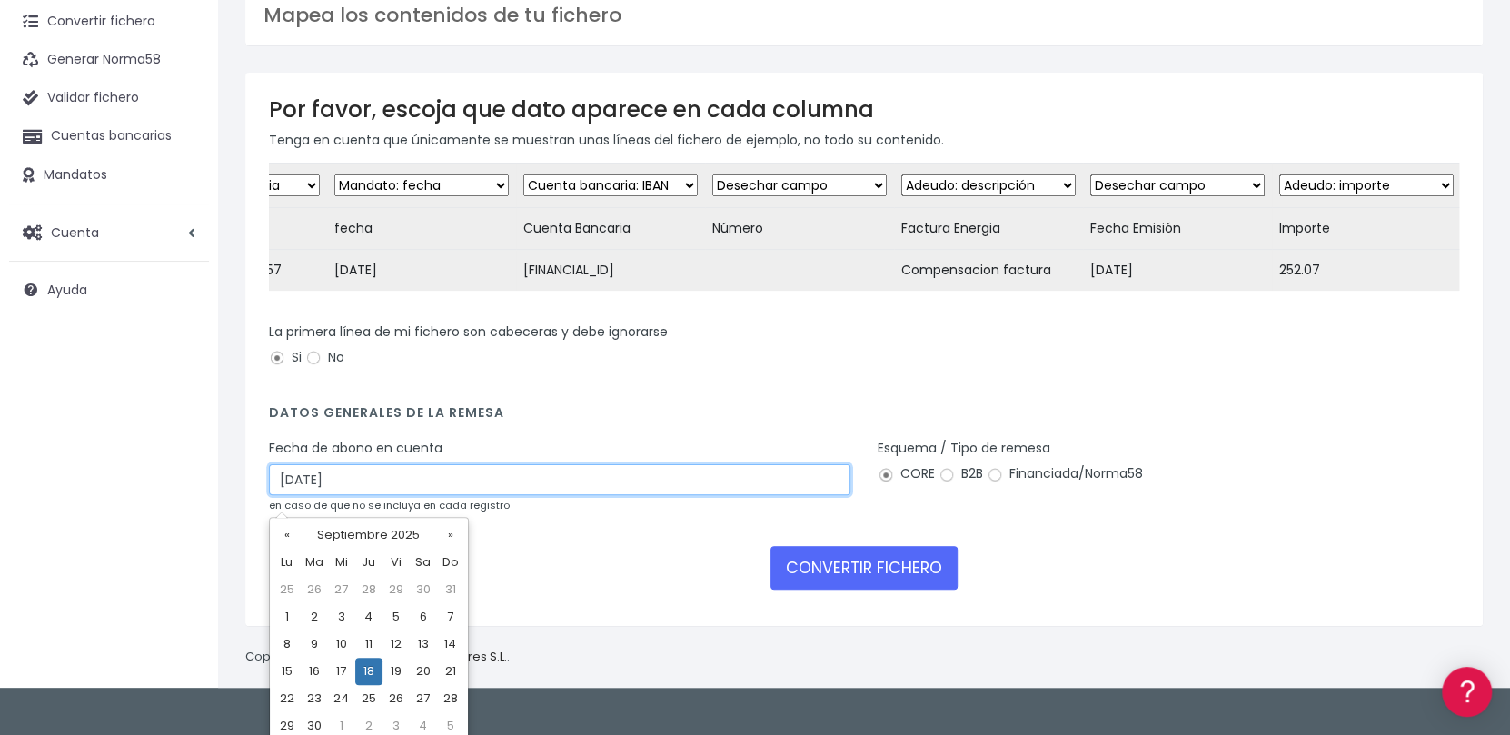
scroll to position [92, 0]
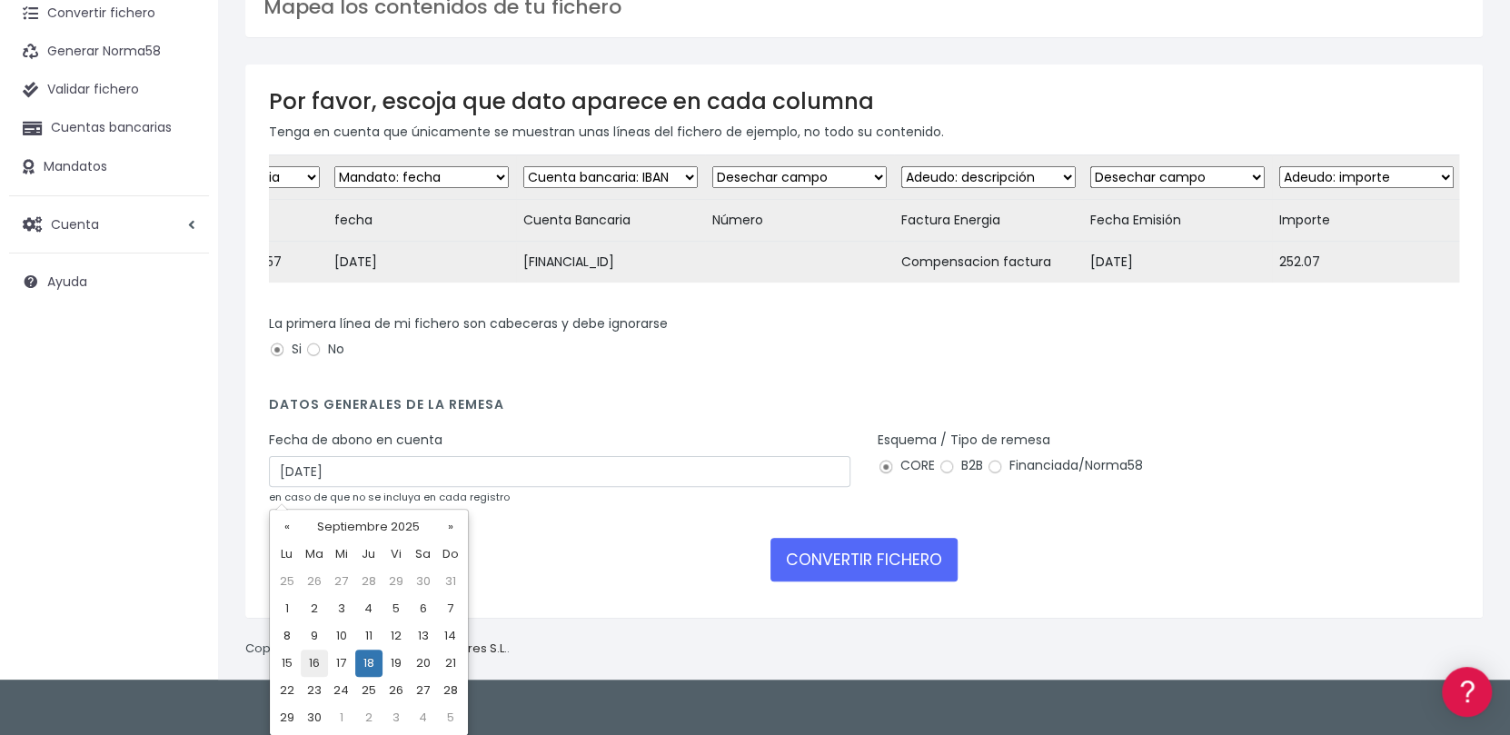
click at [307, 666] on td "16" at bounding box center [314, 663] width 27 height 27
type input "16/09/2025"
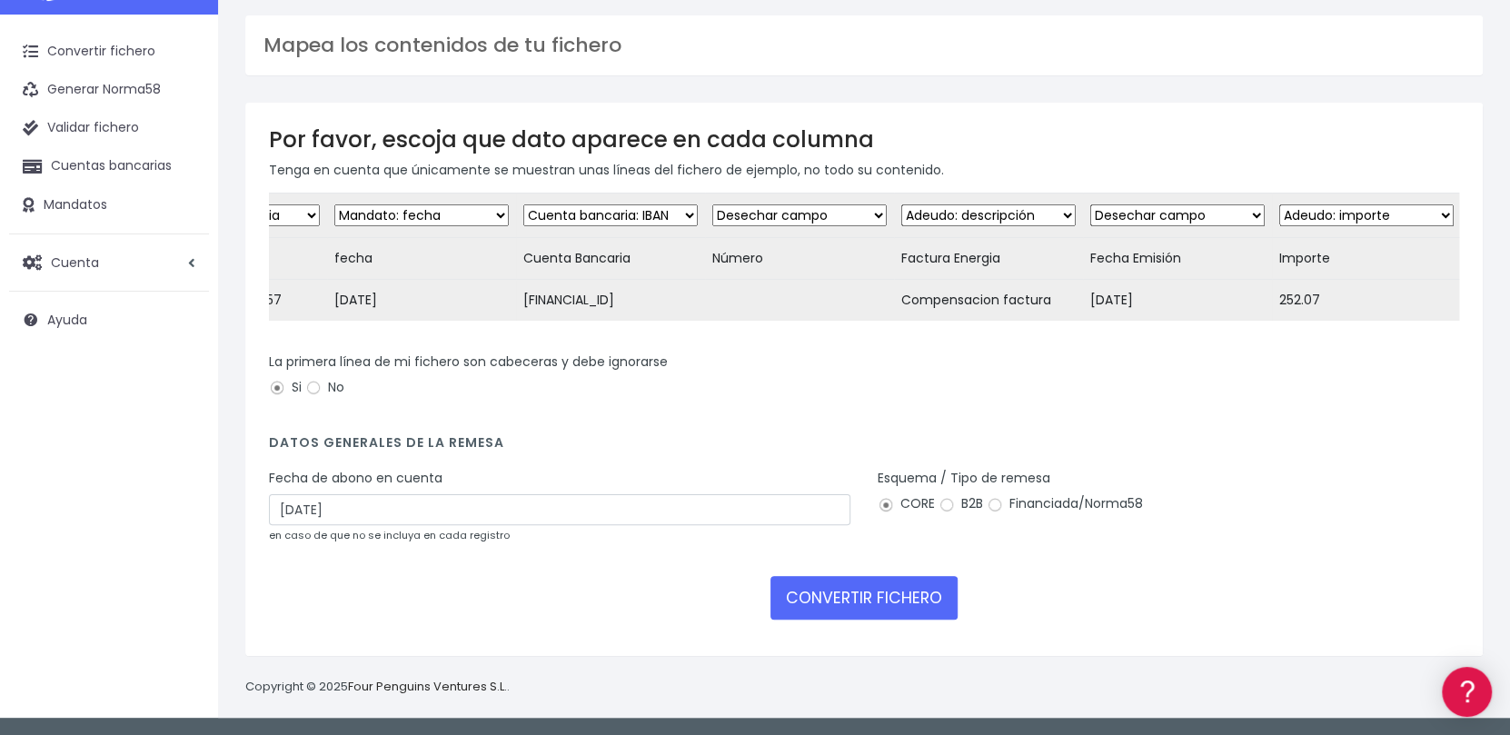
scroll to position [65, 0]
click at [916, 603] on button "CONVERTIR FICHERO" at bounding box center [864, 598] width 187 height 44
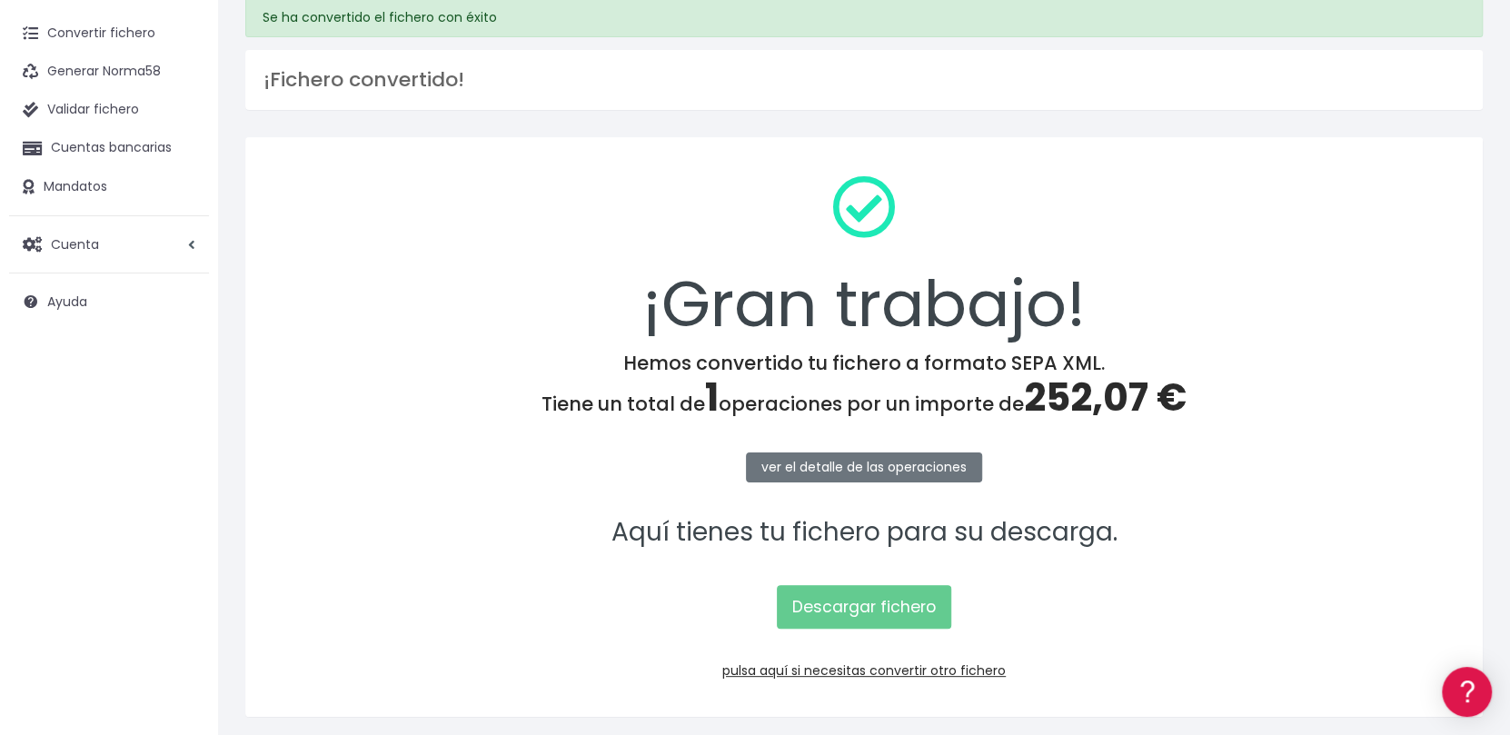
scroll to position [131, 0]
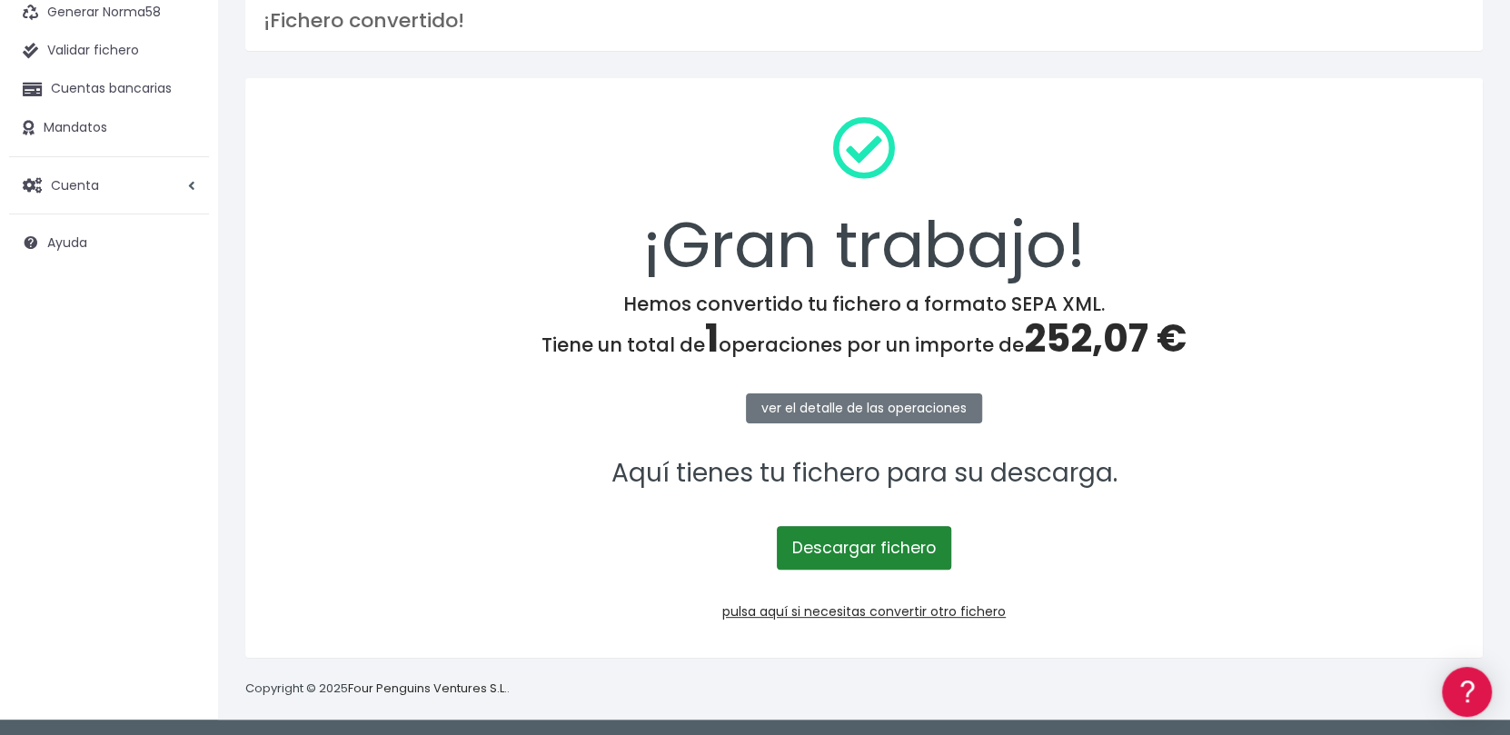
click at [899, 550] on link "Descargar fichero" at bounding box center [864, 548] width 174 height 44
